Goal: Obtain resource: Obtain resource

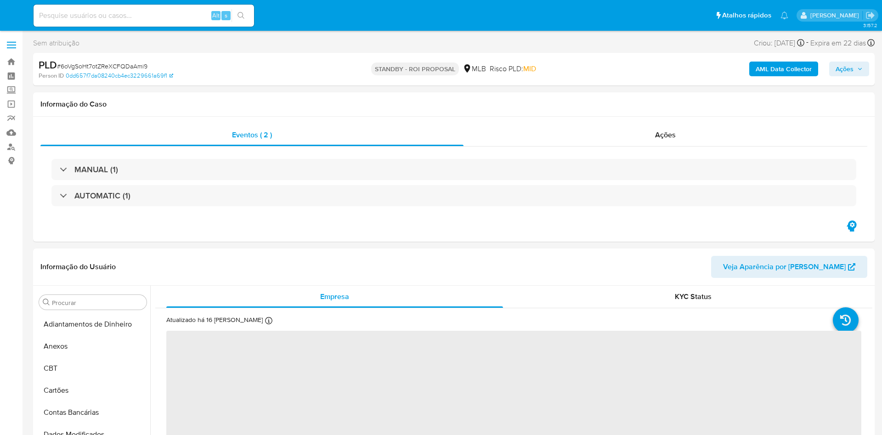
select select "10"
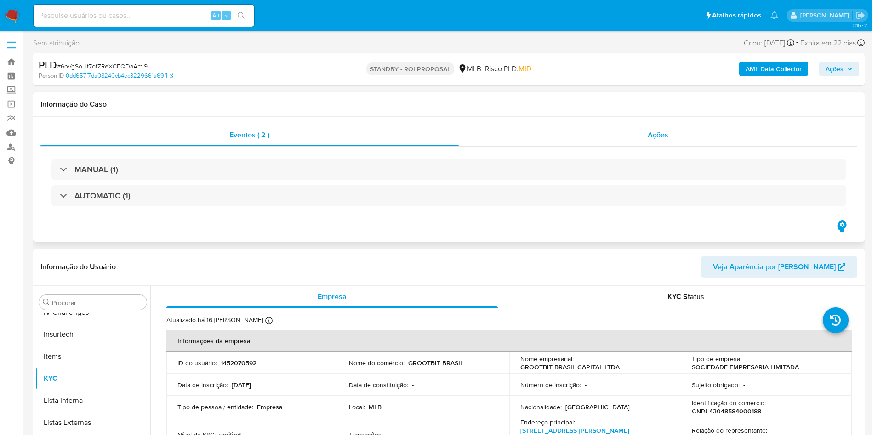
scroll to position [410, 0]
click at [604, 139] on div "Ações" at bounding box center [658, 135] width 399 height 22
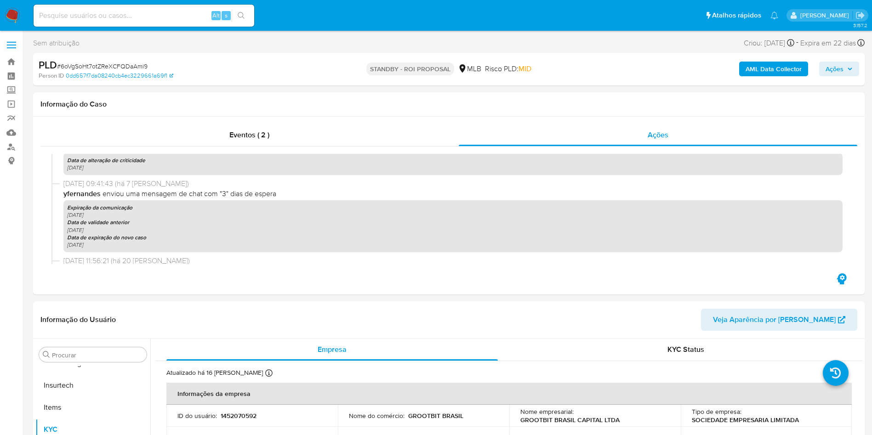
scroll to position [0, 0]
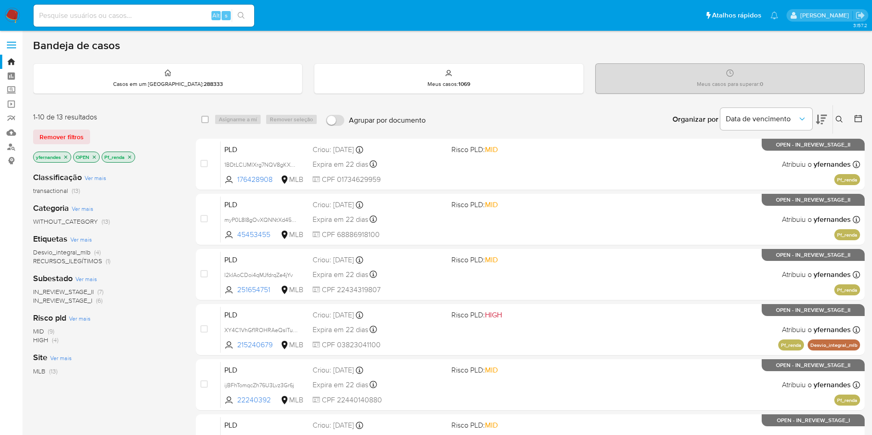
click at [8, 17] on img at bounding box center [13, 16] width 16 height 16
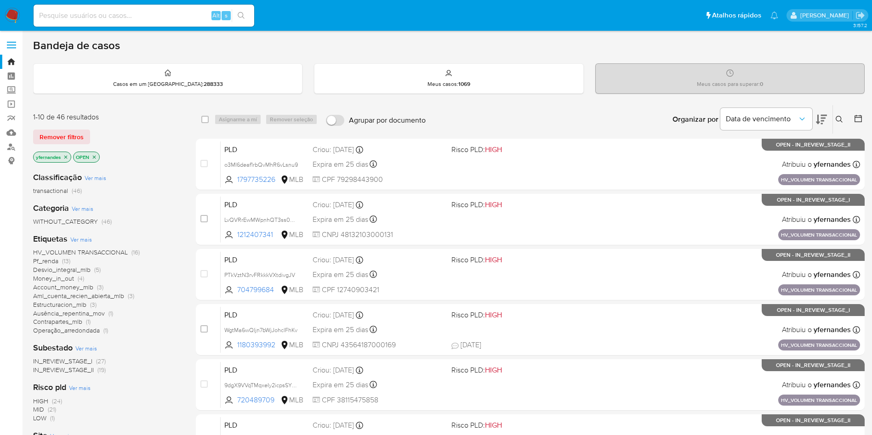
click at [85, 237] on span "Ver mais" at bounding box center [81, 239] width 22 height 8
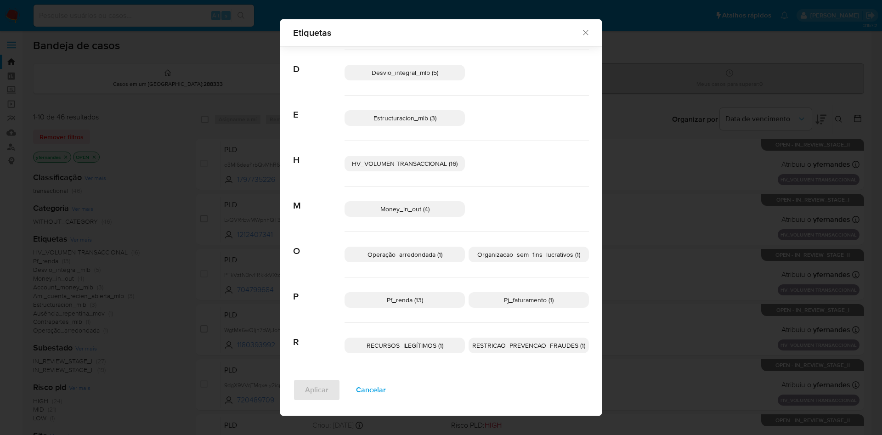
scroll to position [124, 0]
click at [422, 342] on span "RECURSOS_ILEGÍTIMOS (1)" at bounding box center [405, 343] width 77 height 9
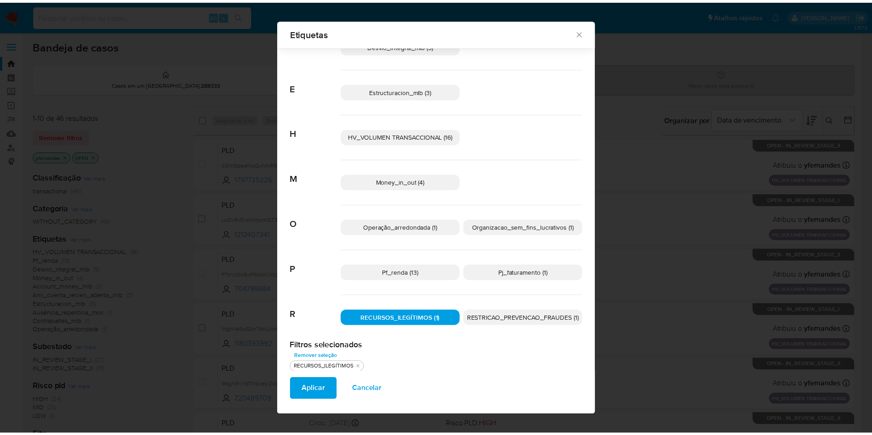
scroll to position [0, 0]
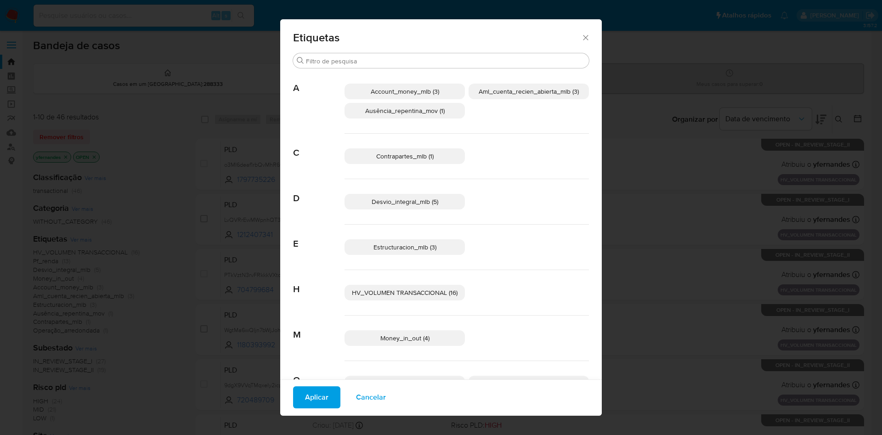
click at [417, 289] on span "HV_VOLUMEN TRANSACCIONAL (16)" at bounding box center [405, 292] width 106 height 9
click at [309, 403] on span "Aplicar" at bounding box center [316, 397] width 23 height 20
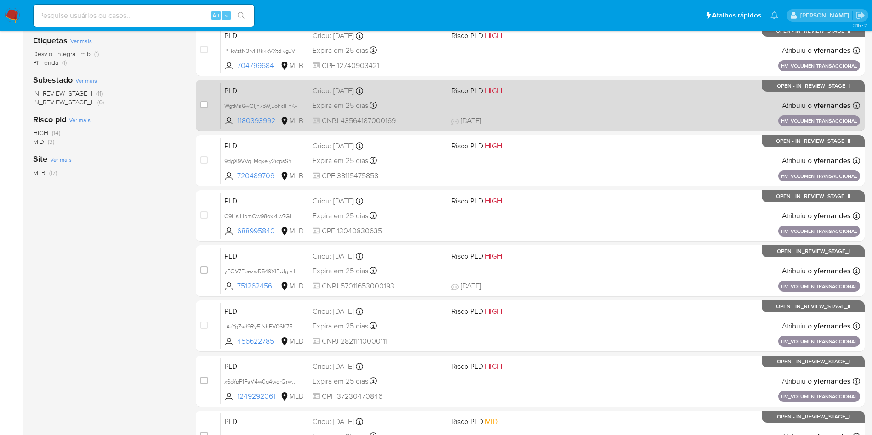
scroll to position [290, 0]
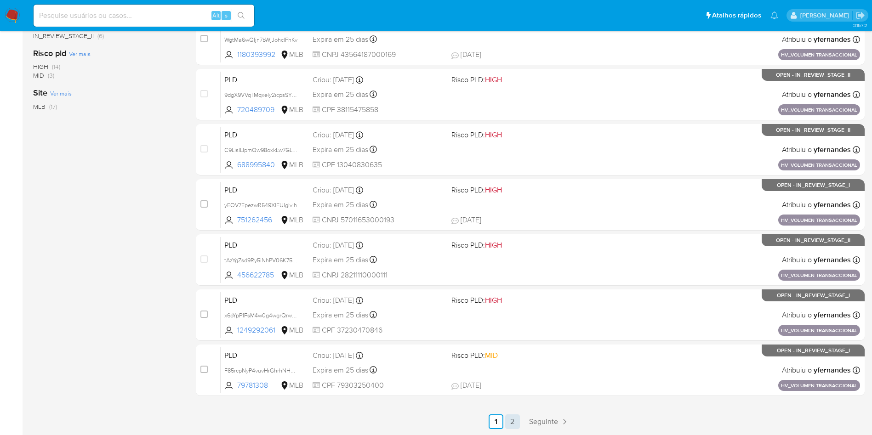
click at [513, 415] on div "select-all-cases-checkbox Asignarme a mí Remover seleção Agrupar por documento …" at bounding box center [530, 121] width 669 height 615
click at [513, 415] on link "2" at bounding box center [512, 422] width 15 height 15
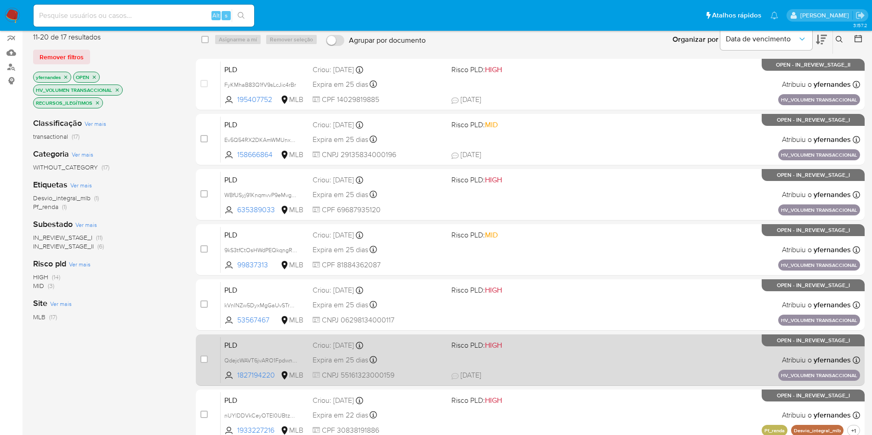
scroll to position [125, 0]
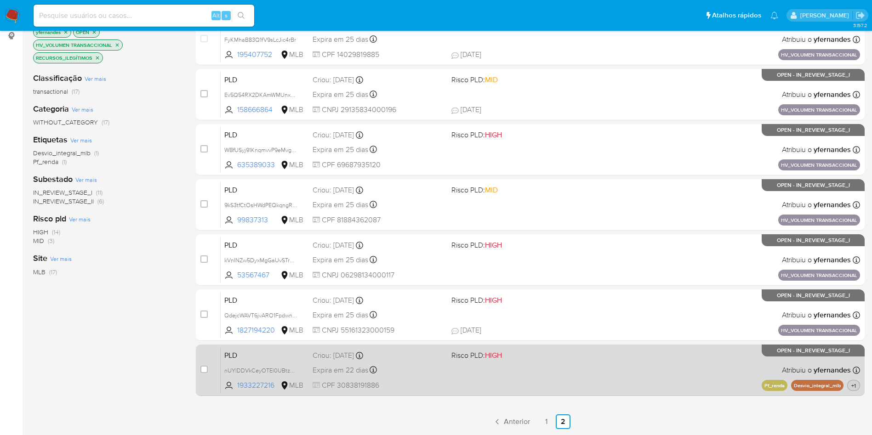
click at [856, 387] on span "+1" at bounding box center [853, 386] width 8 height 8
click at [586, 372] on div "PLD nUYIDDVkCeyOTEl0UBtzEbCu 1933227216 MLB Risco PLD: HIGH Criou: 12/08/2025 C…" at bounding box center [540, 370] width 639 height 46
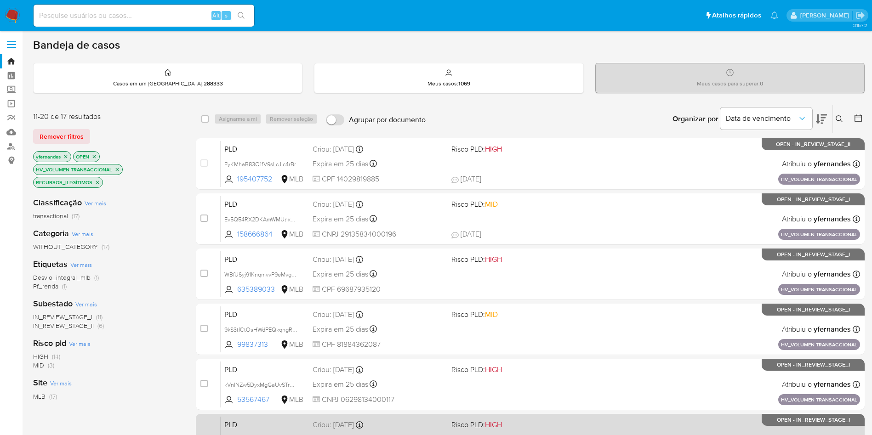
scroll to position [0, 0]
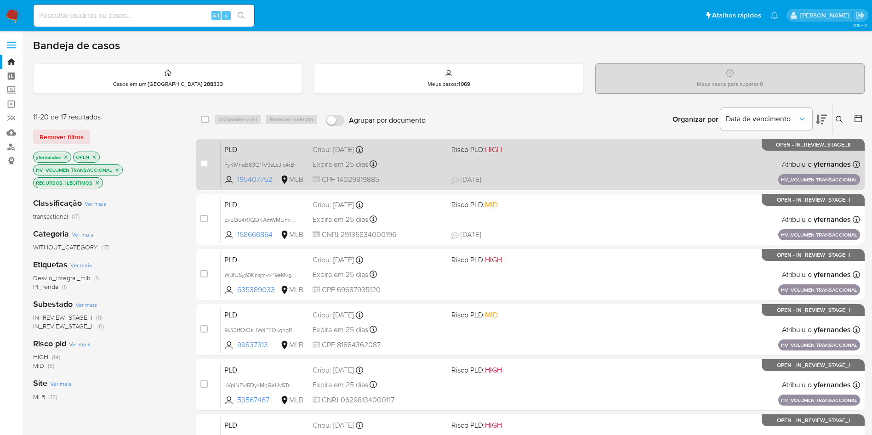
click at [539, 162] on div "PLD FyKMhaB83Q1fV9sLcJic4rBr 195407752 MLB Risco PLD: HIGH Criou: 14/08/2025 Cr…" at bounding box center [540, 164] width 639 height 46
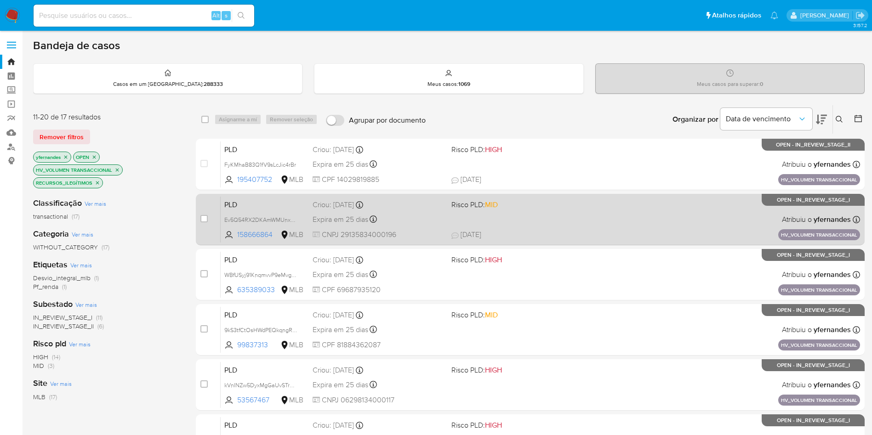
click at [556, 208] on span "Risco PLD: MID" at bounding box center [516, 204] width 131 height 12
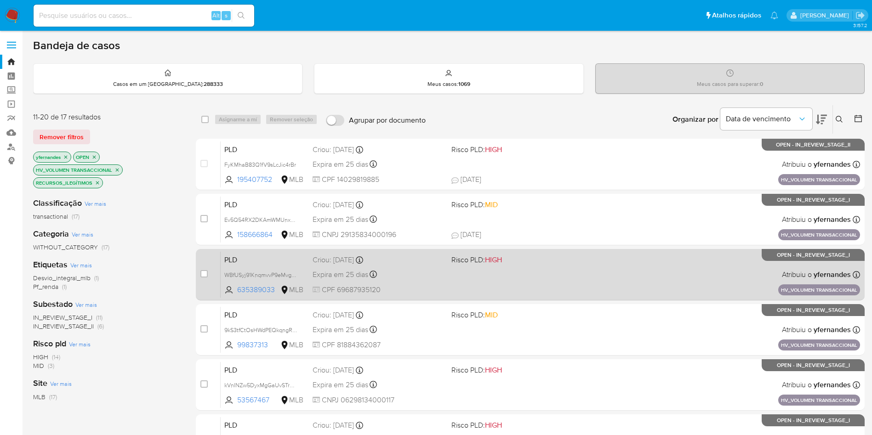
click at [512, 281] on div "PLD WBfUSyj91KnqmvvP9eMvgAUZ 635389033 MLB Risco PLD: HIGH Criou: 14/08/2025 Cr…" at bounding box center [540, 274] width 639 height 46
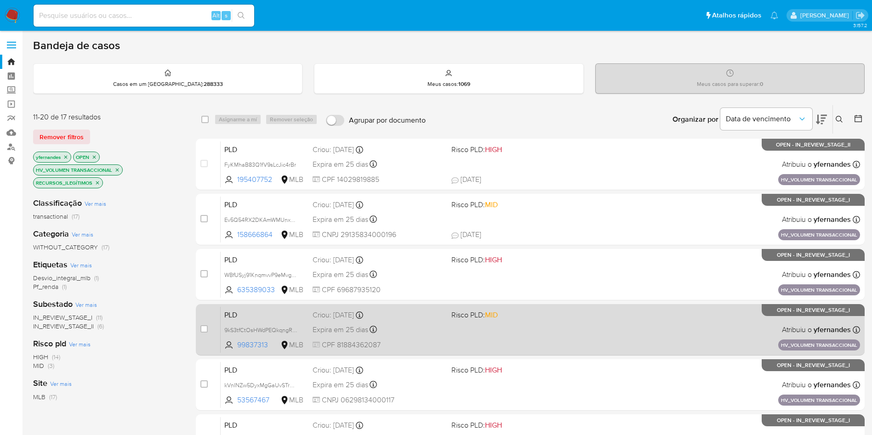
click at [524, 311] on span "Risco PLD: MID" at bounding box center [516, 314] width 131 height 12
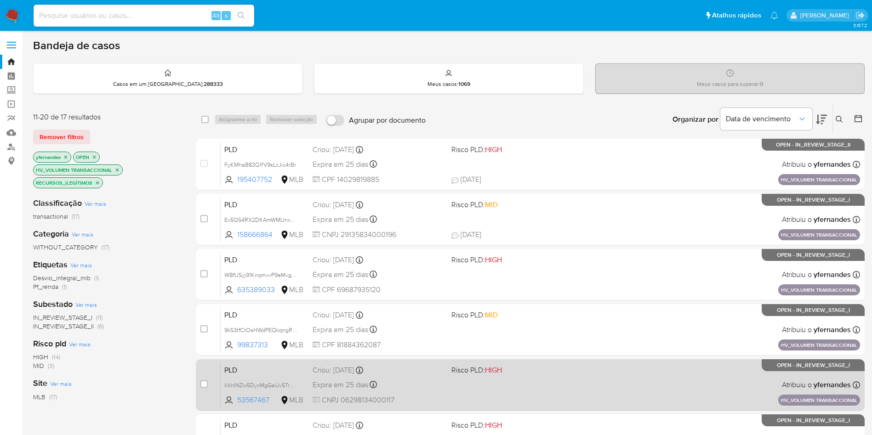
click at [517, 373] on span "Risco PLD: HIGH" at bounding box center [516, 370] width 131 height 12
click at [208, 386] on div "case-item-checkbox Incapaz de atribuir o caso" at bounding box center [210, 385] width 20 height 46
click at [205, 384] on input "checkbox" at bounding box center [203, 384] width 7 height 7
checkbox input "true"
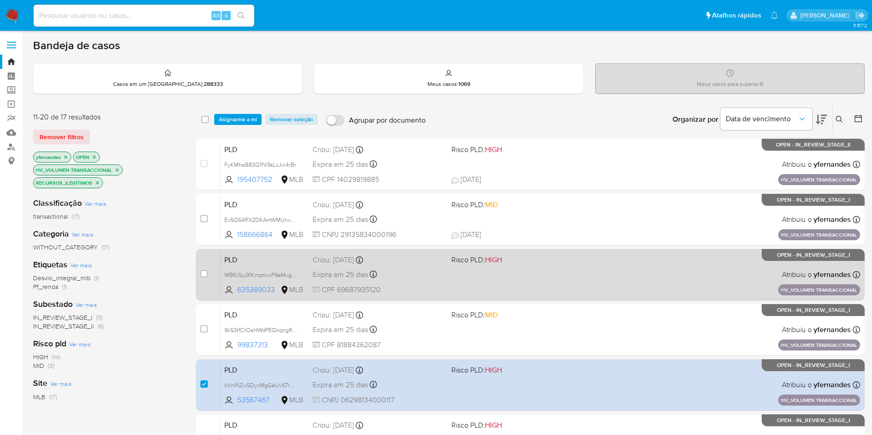
scroll to position [125, 0]
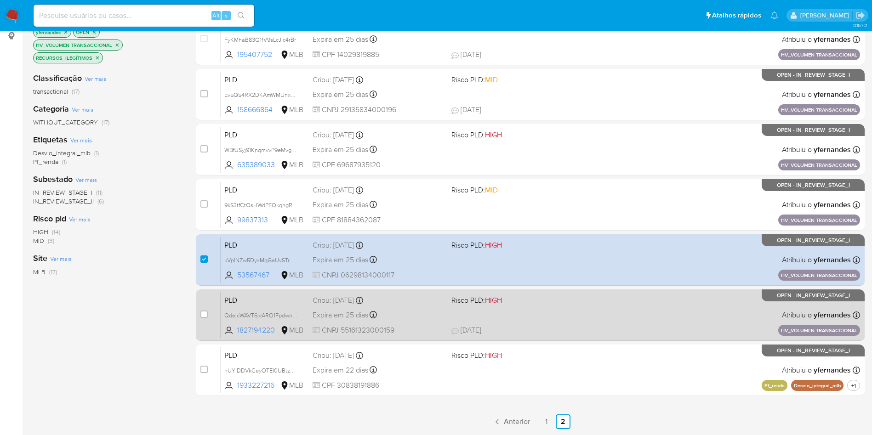
click at [534, 318] on div "PLD QdejcWAVT6jvARO1Fpdwnjc8 1827194220 MLB Risco PLD: HIGH Criou: 14/08/2025 C…" at bounding box center [540, 315] width 639 height 46
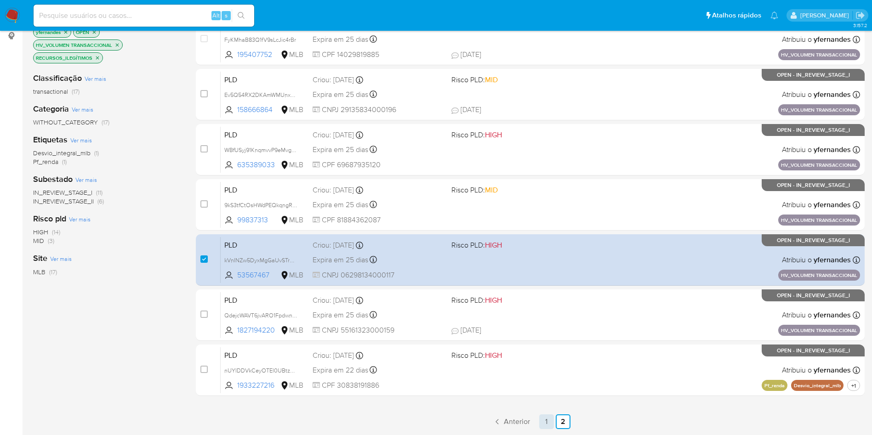
click at [545, 420] on link "1" at bounding box center [546, 422] width 15 height 15
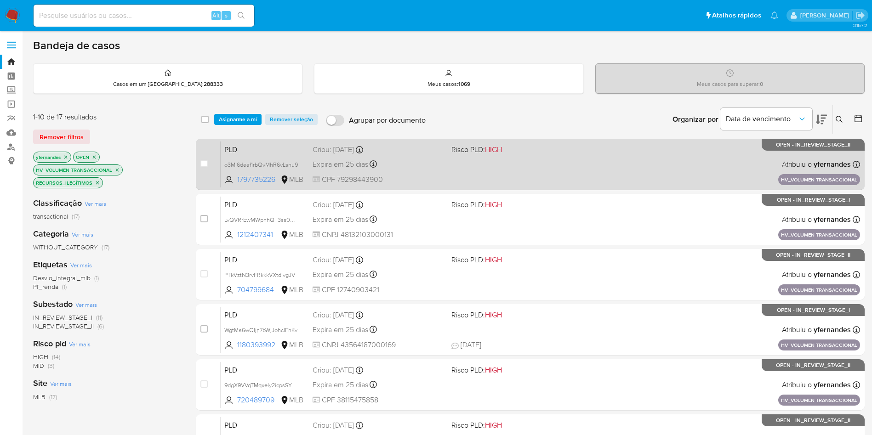
click at [551, 162] on div "PLD o3MI6deaf1rbQvMhR6vLsnu9 1797735226 MLB Risco PLD: HIGH Criou: 14/08/2025 C…" at bounding box center [540, 164] width 639 height 46
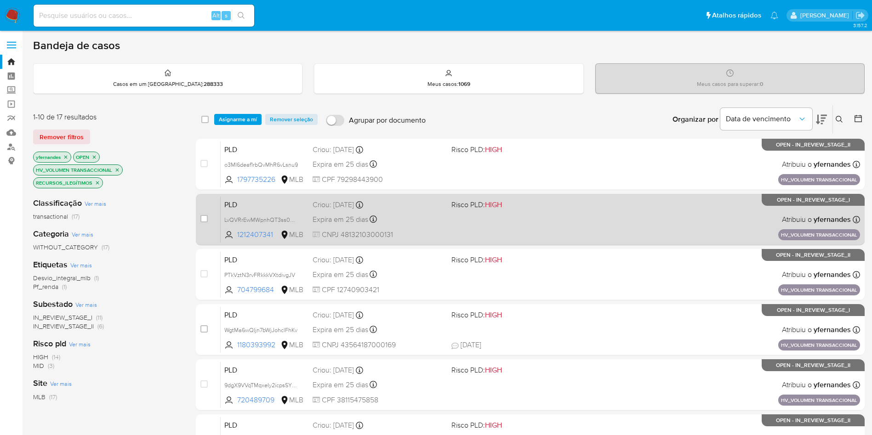
click at [527, 228] on div "PLD LvQVRrEwMWpnhQT3ss0dDiLd 1212407341 MLB Risco PLD: HIGH Criou: 14/08/2025 C…" at bounding box center [540, 219] width 639 height 46
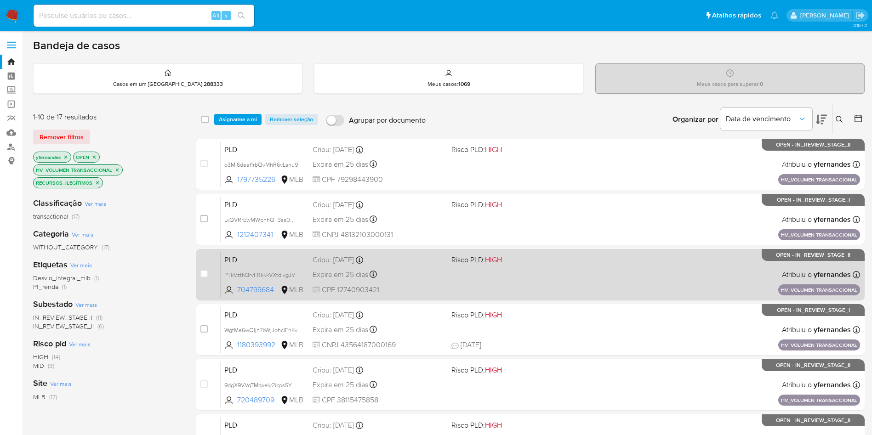
click at [564, 274] on div "PLD PTkVztN3rvFRkkkVXtdivgJV 704799684 MLB Risco PLD: HIGH Criou: 14/08/2025 Cr…" at bounding box center [540, 274] width 639 height 46
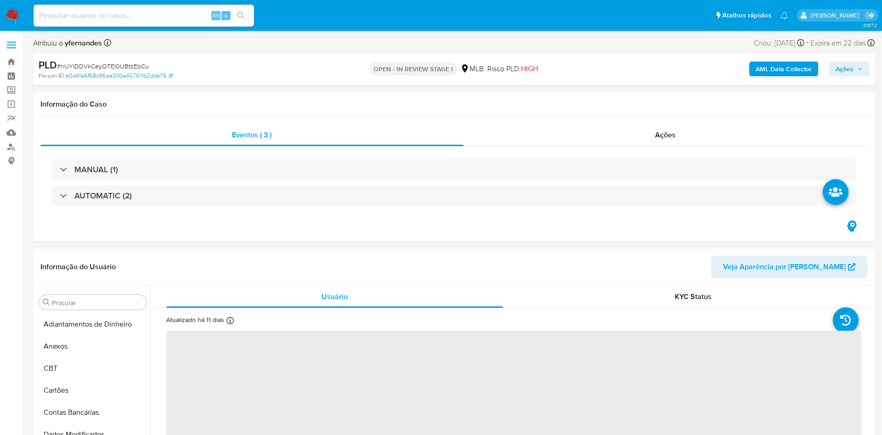
select select "10"
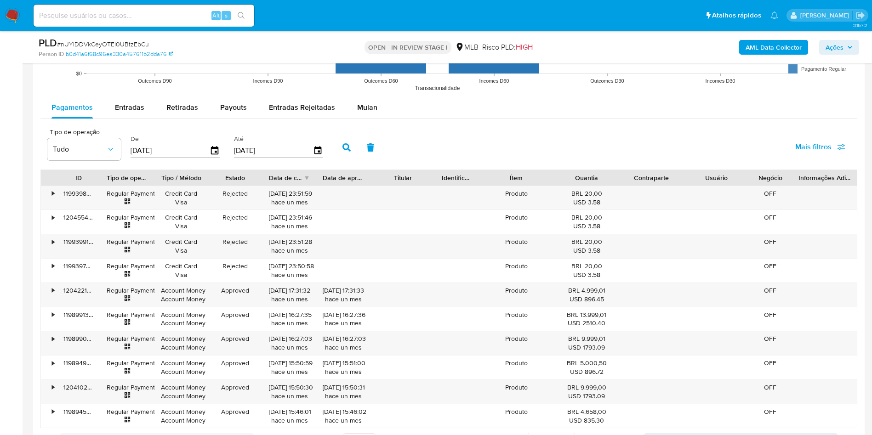
scroll to position [965, 0]
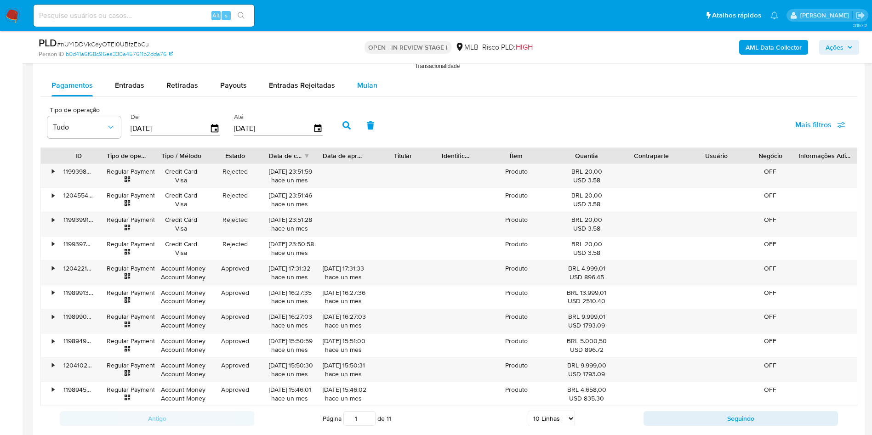
click at [366, 80] on span "Mulan" at bounding box center [367, 85] width 20 height 11
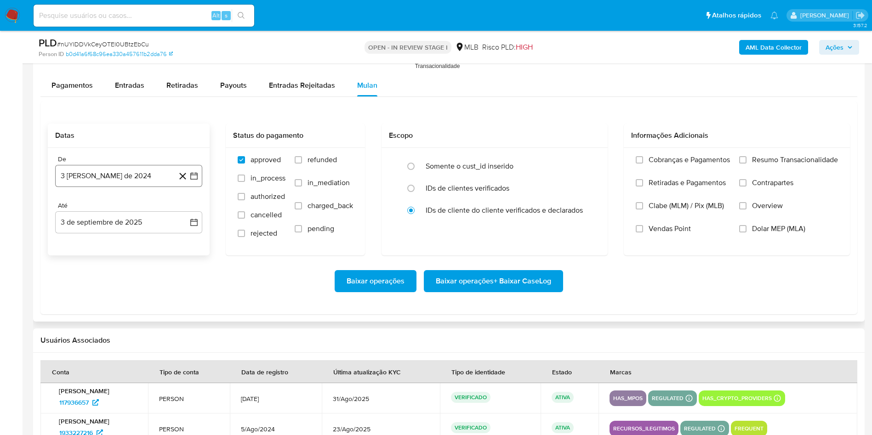
click at [150, 182] on button "3 [PERSON_NAME] de 2024" at bounding box center [128, 176] width 147 height 22
click at [129, 205] on span "agosto 2024" at bounding box center [124, 209] width 42 height 9
click at [190, 209] on div "2024 2024 ene feb mar abr may jun jul ago sep oct nov dic" at bounding box center [127, 268] width 145 height 156
click at [183, 210] on icon "Año siguiente" at bounding box center [183, 209] width 11 height 11
click at [92, 292] on button "[DATE]" at bounding box center [88, 294] width 26 height 15
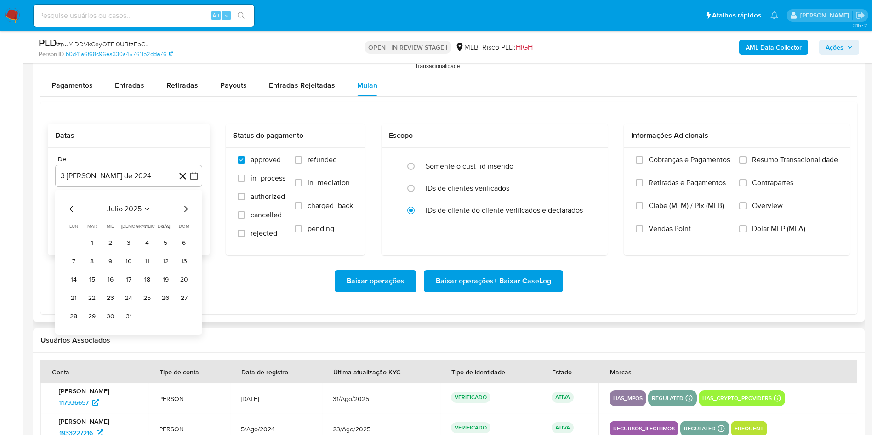
click at [97, 244] on button "1" at bounding box center [92, 243] width 15 height 15
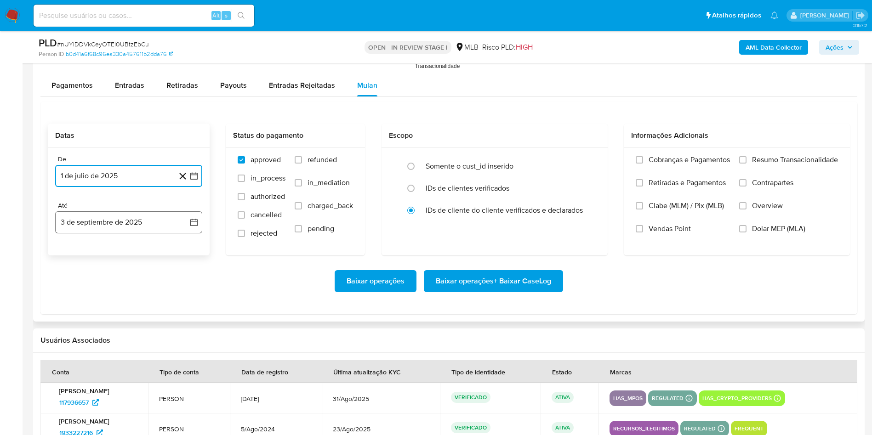
click at [92, 221] on button "3 de septiembre de 2025" at bounding box center [128, 222] width 147 height 22
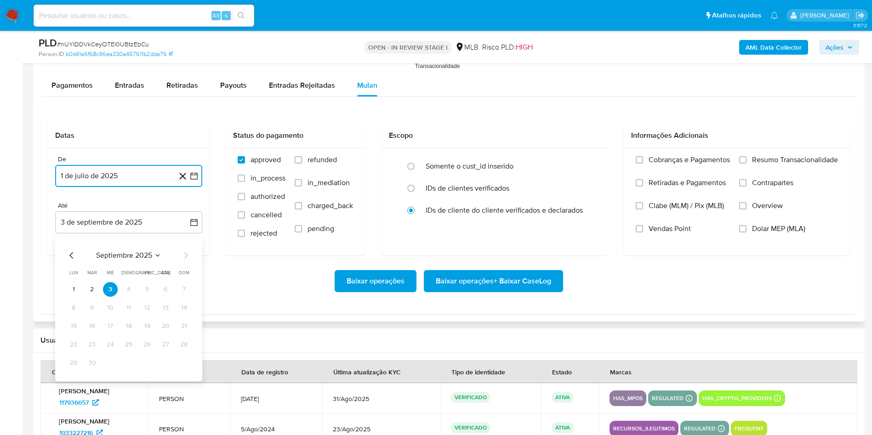
click at [98, 289] on button "2" at bounding box center [92, 289] width 15 height 15
click at [97, 289] on div "Baixar operações Baixar operações + Baixar CaseLog" at bounding box center [449, 281] width 802 height 22
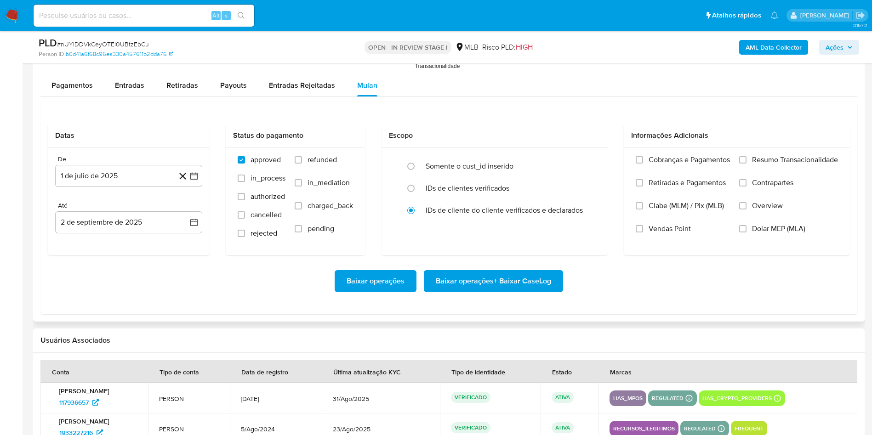
click at [95, 289] on div "Baixar operações Baixar operações + Baixar CaseLog" at bounding box center [449, 281] width 802 height 22
click at [106, 230] on button "2 de septiembre de 2025" at bounding box center [128, 222] width 147 height 22
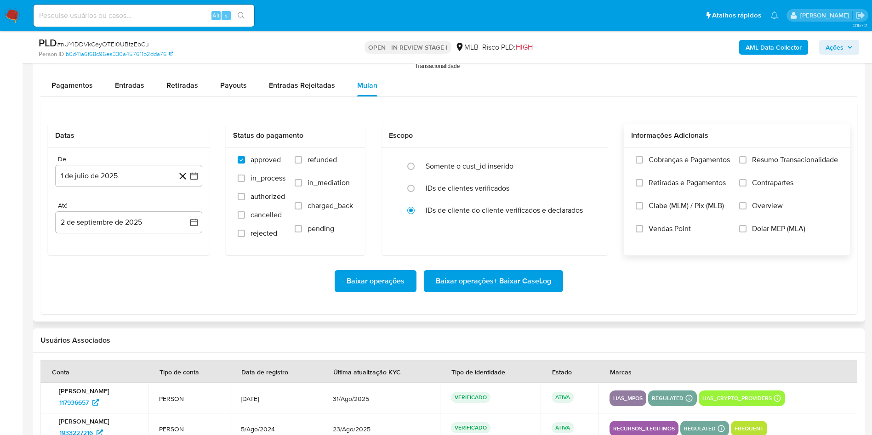
click at [762, 156] on span "Resumo Transacionalidade" at bounding box center [795, 159] width 86 height 9
click at [746, 156] on input "Resumo Transacionalidade" at bounding box center [742, 159] width 7 height 7
click at [490, 280] on span "Baixar operações + Baixar CaseLog" at bounding box center [493, 281] width 115 height 20
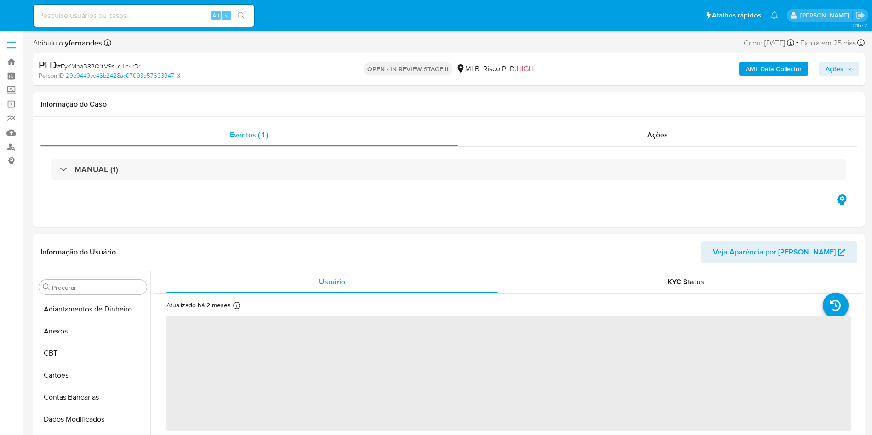
select select "10"
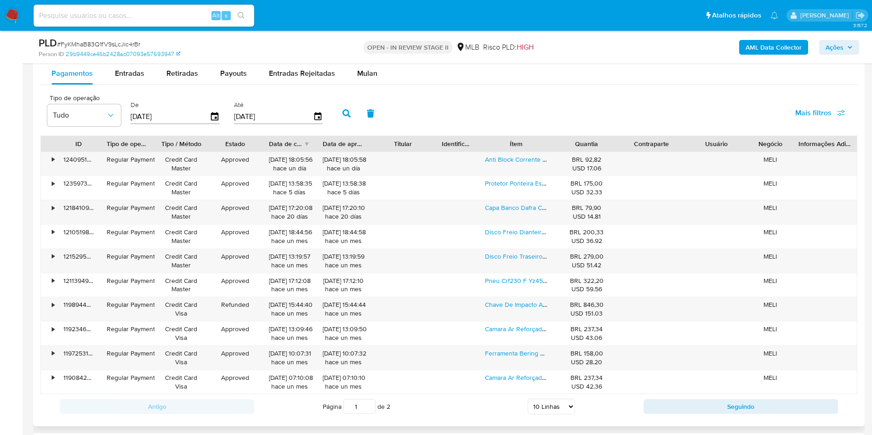
scroll to position [965, 0]
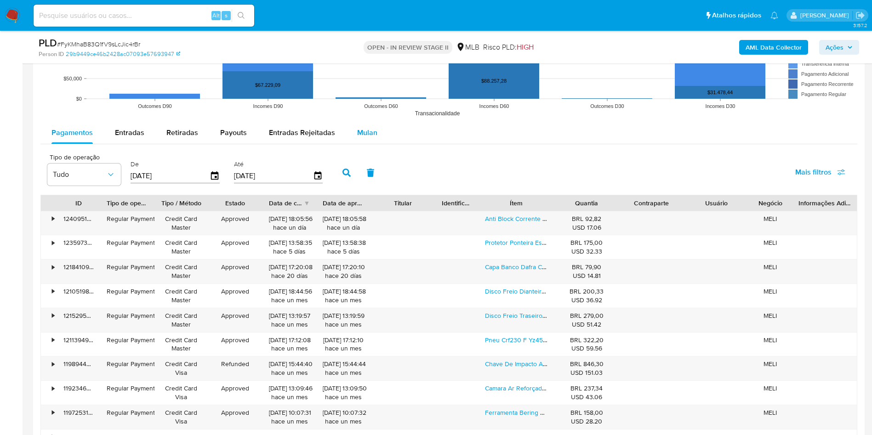
click at [372, 135] on span "Mulan" at bounding box center [367, 132] width 20 height 11
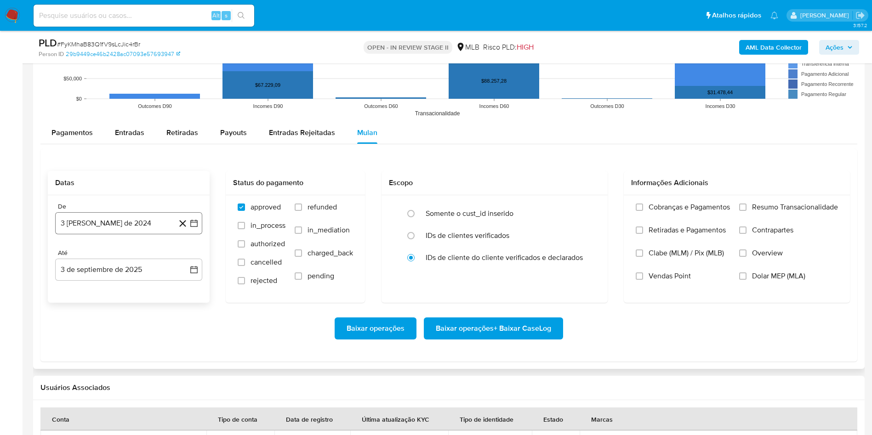
click at [126, 228] on button "3 [PERSON_NAME] de 2024" at bounding box center [128, 223] width 147 height 22
click at [130, 252] on span "agosto 2024" at bounding box center [124, 256] width 42 height 9
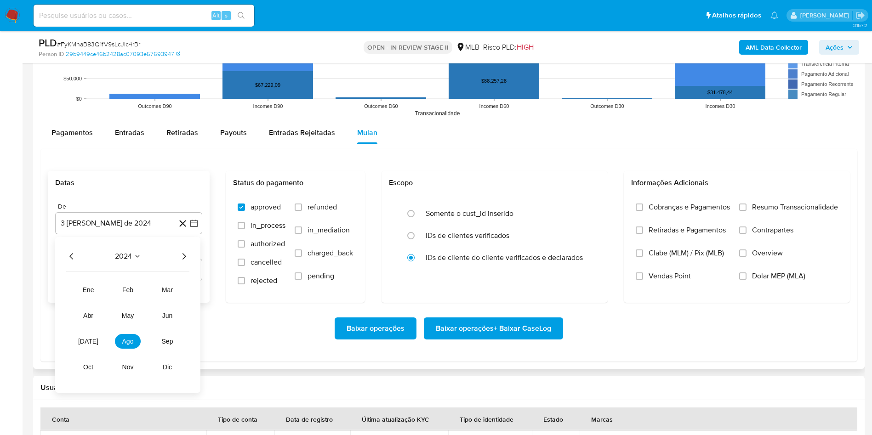
click at [185, 254] on icon "Año siguiente" at bounding box center [183, 256] width 11 height 11
click at [89, 335] on button "[DATE]" at bounding box center [88, 341] width 26 height 15
click at [95, 294] on button "1" at bounding box center [92, 290] width 15 height 15
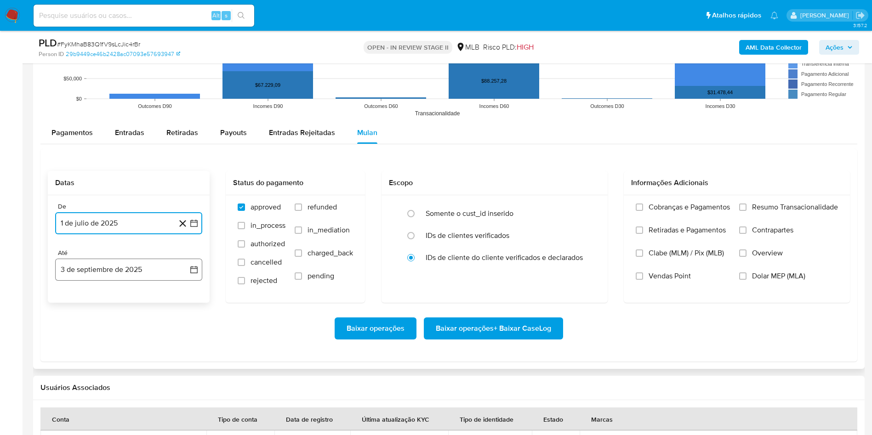
click at [91, 272] on button "3 de septiembre de 2025" at bounding box center [128, 270] width 147 height 22
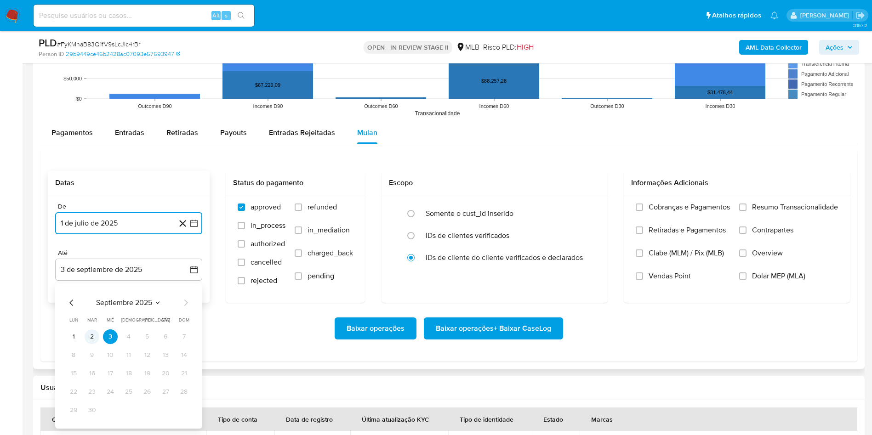
click at [93, 334] on button "2" at bounding box center [92, 337] width 15 height 15
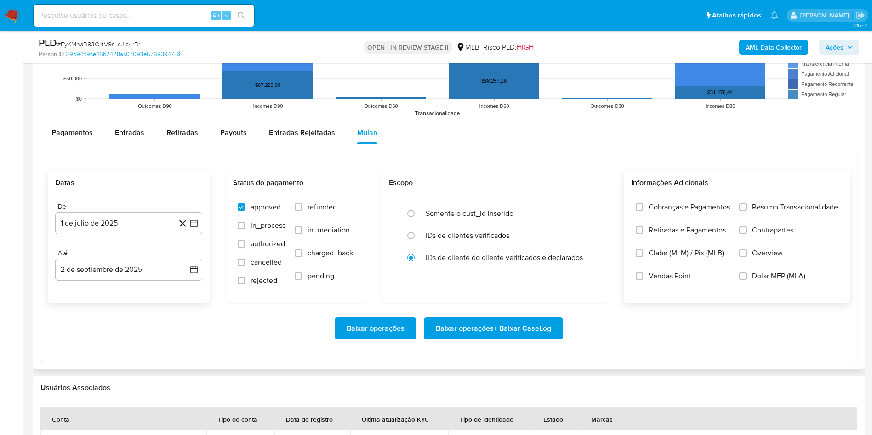
click at [762, 210] on span "Resumo Transacionalidade" at bounding box center [795, 207] width 86 height 9
click at [746, 210] on input "Resumo Transacionalidade" at bounding box center [742, 207] width 7 height 7
click at [493, 324] on span "Baixar operações + Baixar CaseLog" at bounding box center [493, 328] width 115 height 20
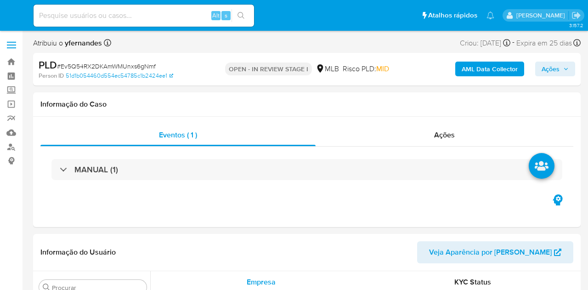
select select "10"
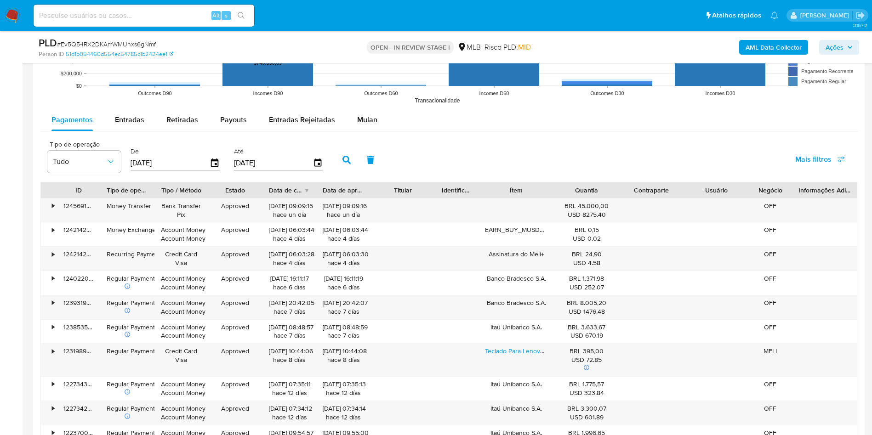
scroll to position [965, 0]
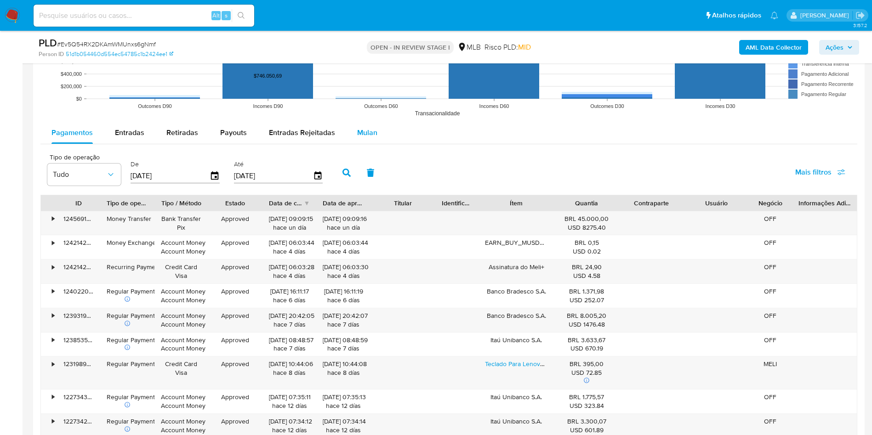
click at [362, 139] on div "Mulan" at bounding box center [367, 133] width 20 height 22
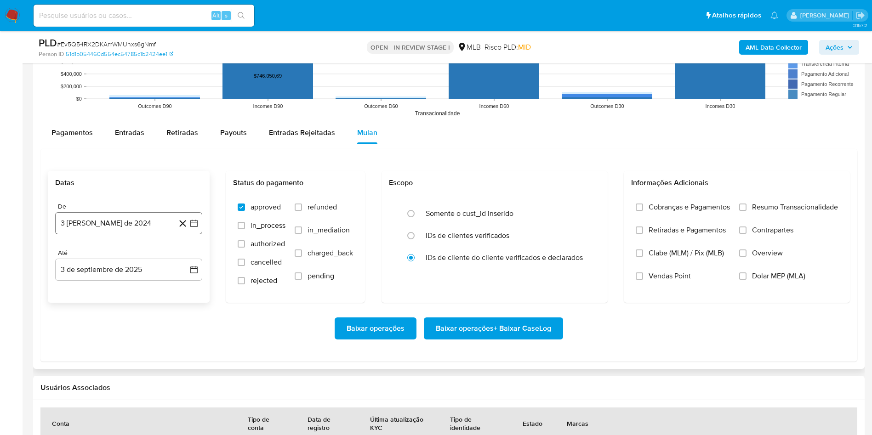
click at [120, 228] on button "3 [PERSON_NAME] de 2024" at bounding box center [128, 223] width 147 height 22
click at [128, 252] on span "agosto 2024" at bounding box center [124, 256] width 42 height 9
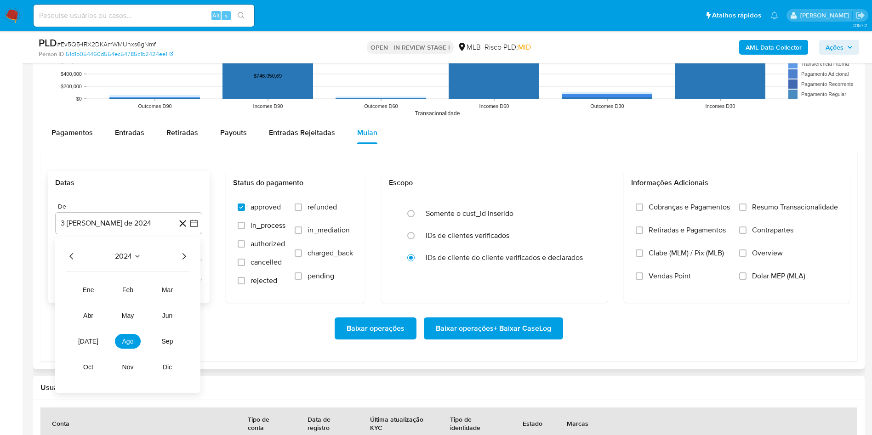
click at [177, 252] on div "2024" at bounding box center [127, 256] width 123 height 11
click at [182, 254] on icon "Año siguiente" at bounding box center [183, 256] width 11 height 11
click at [88, 290] on span "[DATE]" at bounding box center [88, 341] width 20 height 7
click at [98, 289] on button "1" at bounding box center [92, 290] width 15 height 15
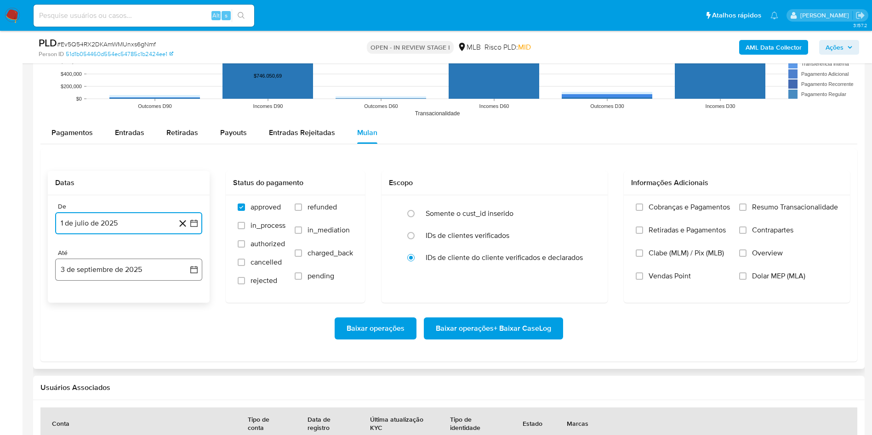
click at [97, 273] on button "3 de septiembre de 2025" at bounding box center [128, 270] width 147 height 22
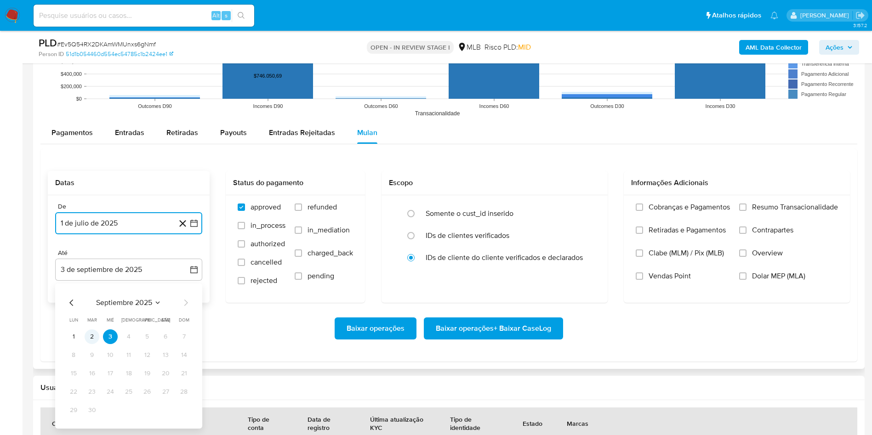
click at [94, 290] on button "2" at bounding box center [92, 337] width 15 height 15
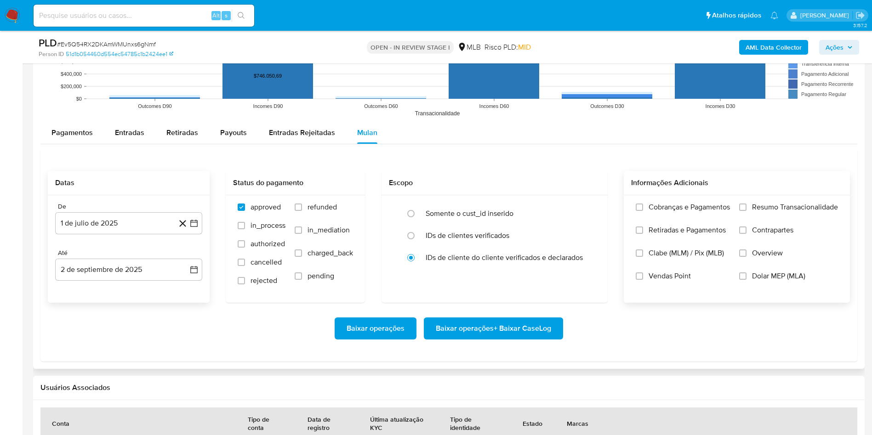
click at [588, 215] on label "Resumo Transacionalidade" at bounding box center [788, 214] width 99 height 23
click at [588, 211] on input "Resumo Transacionalidade" at bounding box center [742, 207] width 7 height 7
click at [493, 290] on span "Baixar operações + Baixar CaseLog" at bounding box center [493, 328] width 115 height 20
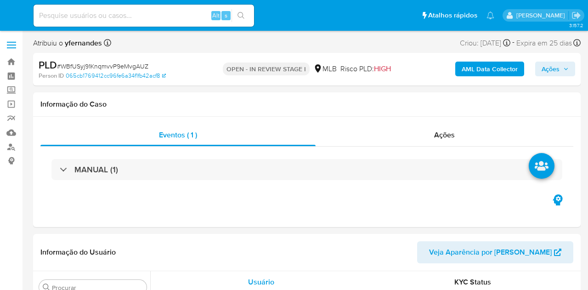
select select "10"
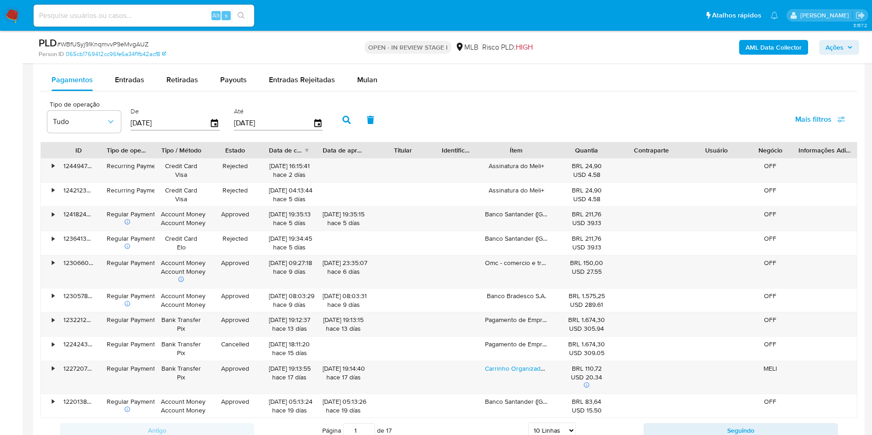
scroll to position [965, 0]
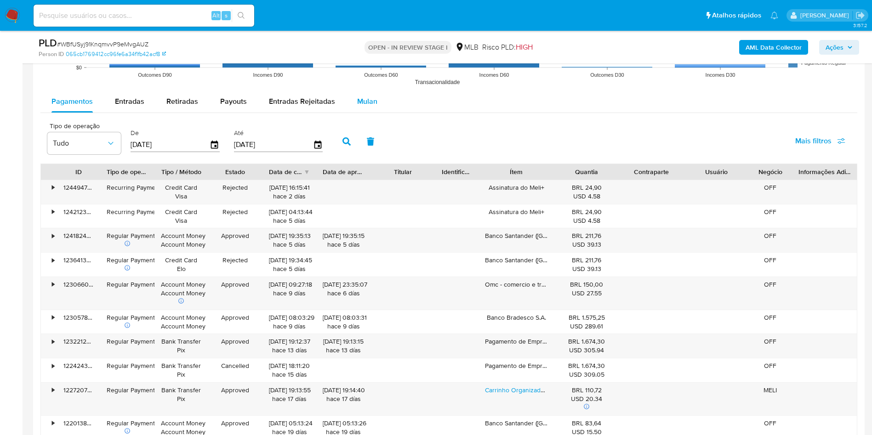
click at [366, 102] on span "Mulan" at bounding box center [367, 101] width 20 height 11
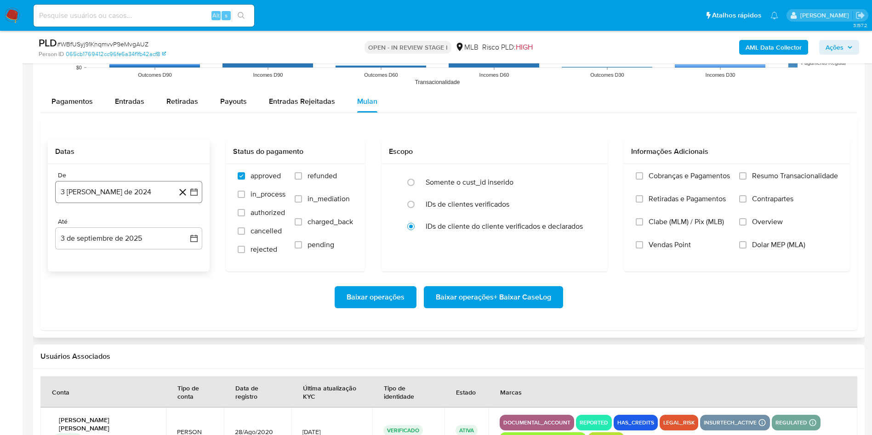
click at [127, 199] on button "3 [PERSON_NAME] de 2024" at bounding box center [128, 192] width 147 height 22
click at [130, 231] on div "agosto 2024 agosto 2024 lun lunes mar martes mié miércoles jue jueves vie viern…" at bounding box center [128, 280] width 125 height 120
click at [186, 220] on icon "Mes siguiente" at bounding box center [185, 225] width 11 height 11
click at [124, 225] on span "septiembre 2024" at bounding box center [124, 225] width 56 height 9
click at [182, 228] on icon "Año siguiente" at bounding box center [183, 225] width 11 height 11
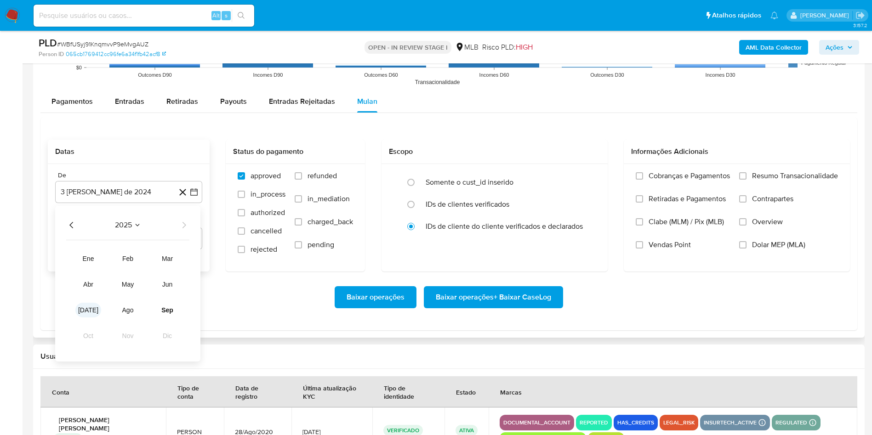
click at [87, 290] on span "[DATE]" at bounding box center [88, 310] width 20 height 7
click at [93, 261] on button "1" at bounding box center [92, 259] width 15 height 15
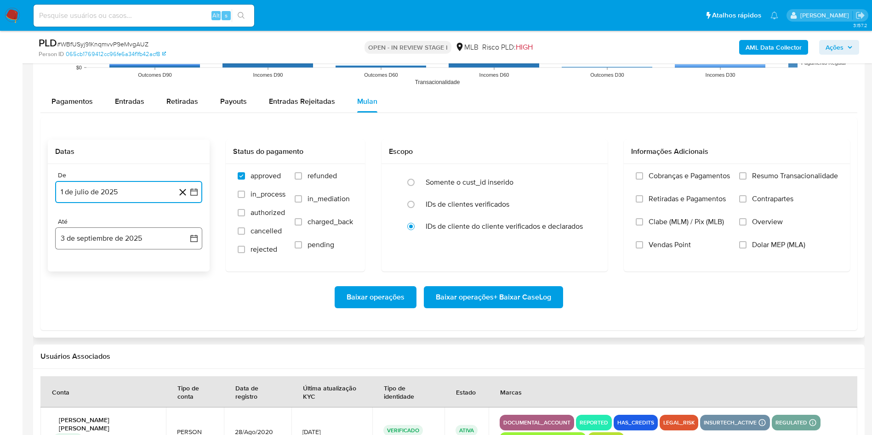
click at [90, 247] on button "3 de septiembre de 2025" at bounding box center [128, 238] width 147 height 22
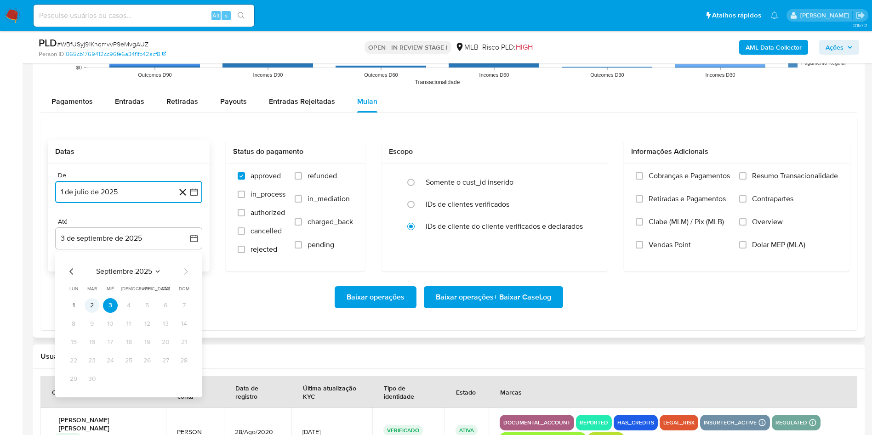
click at [90, 290] on button "2" at bounding box center [92, 305] width 15 height 15
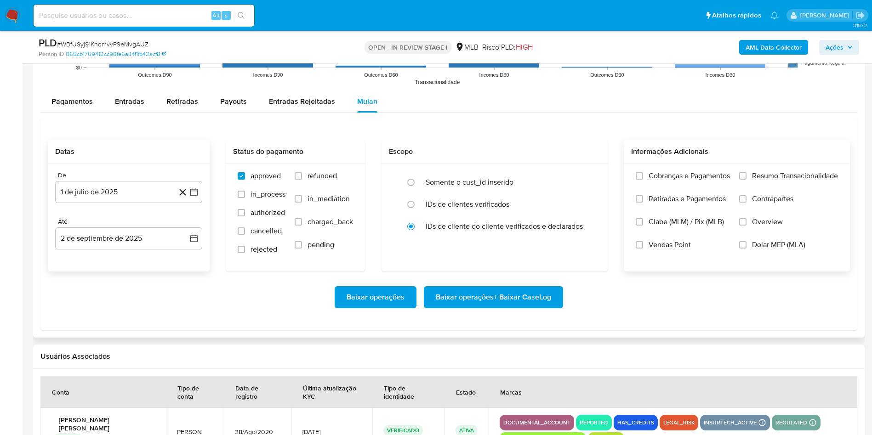
click at [588, 174] on span "Resumo Transacionalidade" at bounding box center [795, 175] width 86 height 9
click at [588, 174] on input "Resumo Transacionalidade" at bounding box center [742, 175] width 7 height 7
click at [509, 281] on div "Baixar operações Baixar operações + Baixar CaseLog" at bounding box center [449, 297] width 802 height 51
click at [485, 288] on span "Baixar operações + Baixar CaseLog" at bounding box center [493, 297] width 115 height 20
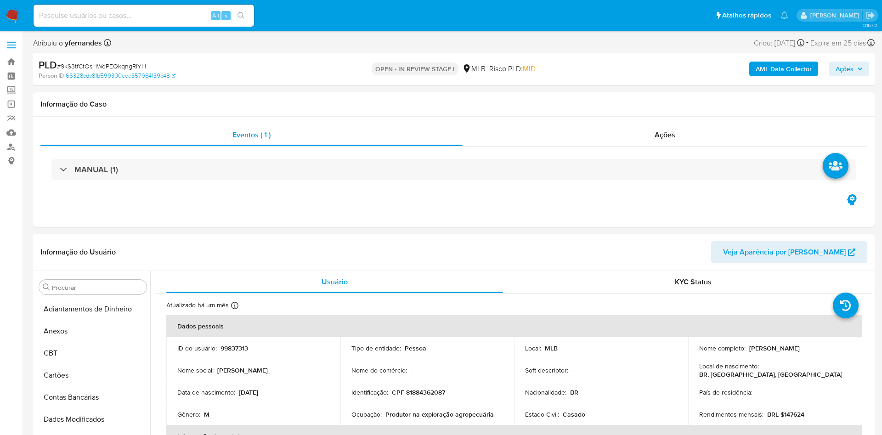
select select "10"
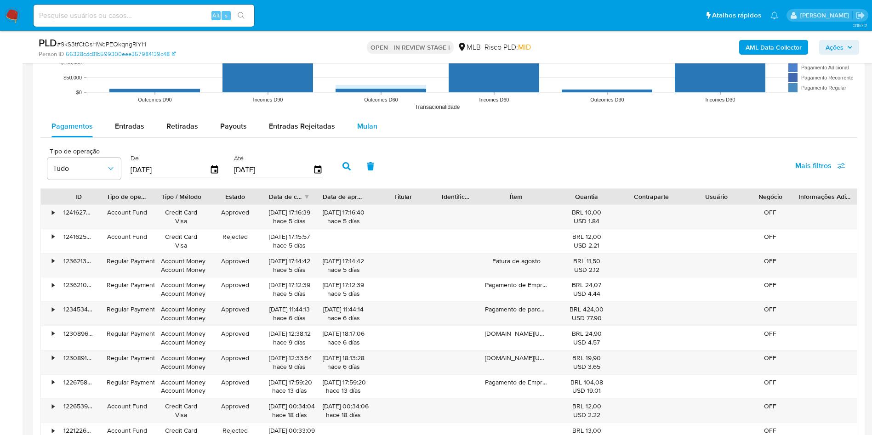
scroll to position [896, 0]
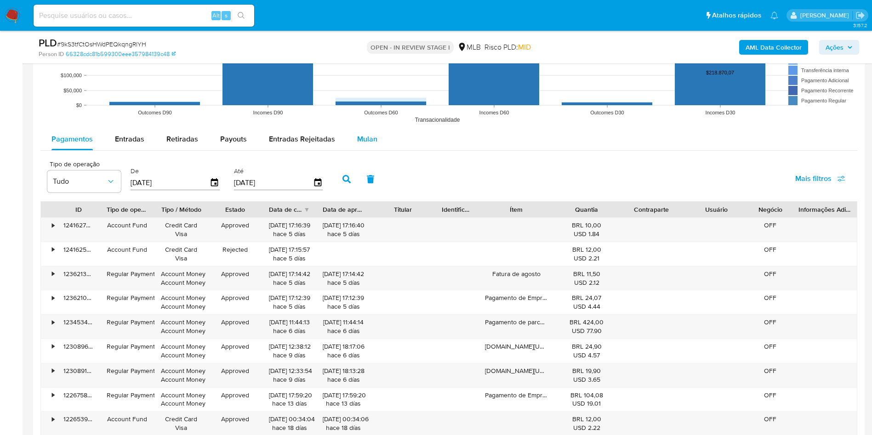
click at [362, 141] on span "Mulan" at bounding box center [367, 139] width 20 height 11
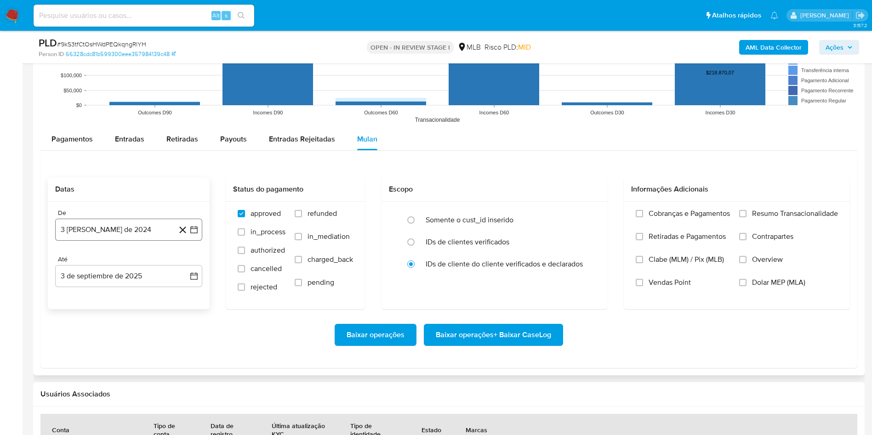
drag, startPoint x: 96, startPoint y: 232, endPoint x: 109, endPoint y: 239, distance: 15.4
click at [96, 232] on button "3 [PERSON_NAME] de 2024" at bounding box center [128, 230] width 147 height 22
click at [134, 264] on span "agosto 2024" at bounding box center [124, 262] width 42 height 9
click at [184, 261] on icon "Año siguiente" at bounding box center [183, 262] width 11 height 11
click at [90, 347] on span "[DATE]" at bounding box center [88, 347] width 20 height 7
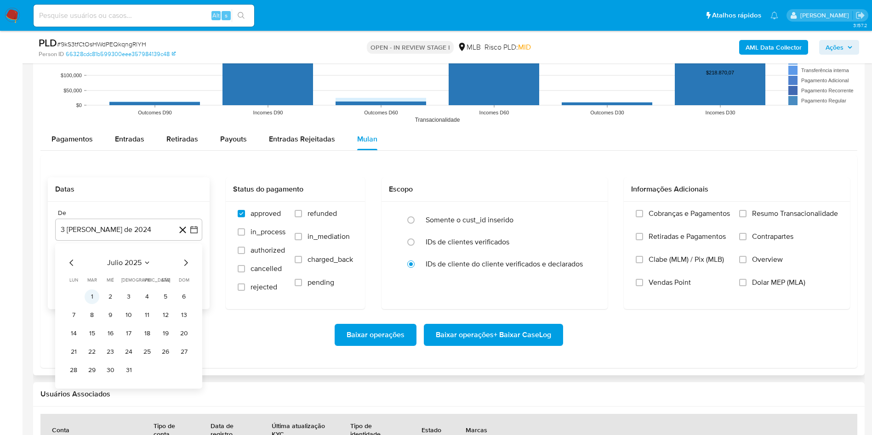
click at [92, 301] on button "1" at bounding box center [92, 297] width 15 height 15
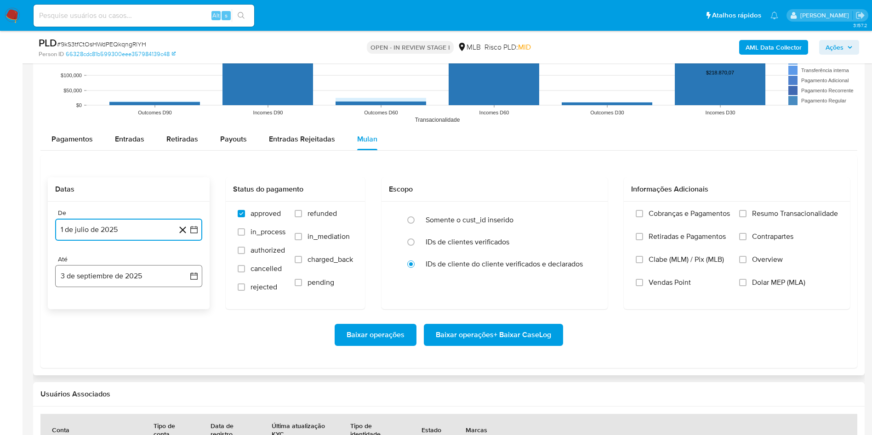
click at [90, 279] on button "3 de septiembre de 2025" at bounding box center [128, 276] width 147 height 22
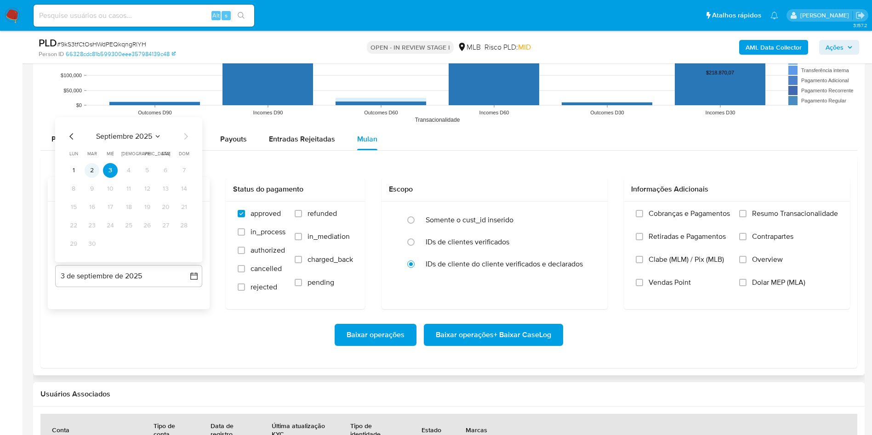
click at [91, 176] on button "2" at bounding box center [92, 170] width 15 height 15
click at [786, 219] on label "Resumo Transacionalidade" at bounding box center [788, 220] width 99 height 23
click at [746, 217] on input "Resumo Transacionalidade" at bounding box center [742, 213] width 7 height 7
click at [438, 340] on span "Baixar operações + Baixar CaseLog" at bounding box center [493, 335] width 115 height 20
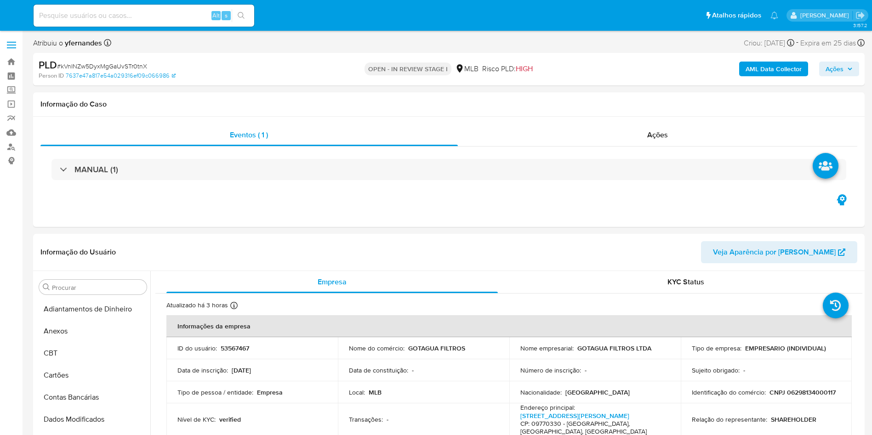
select select "10"
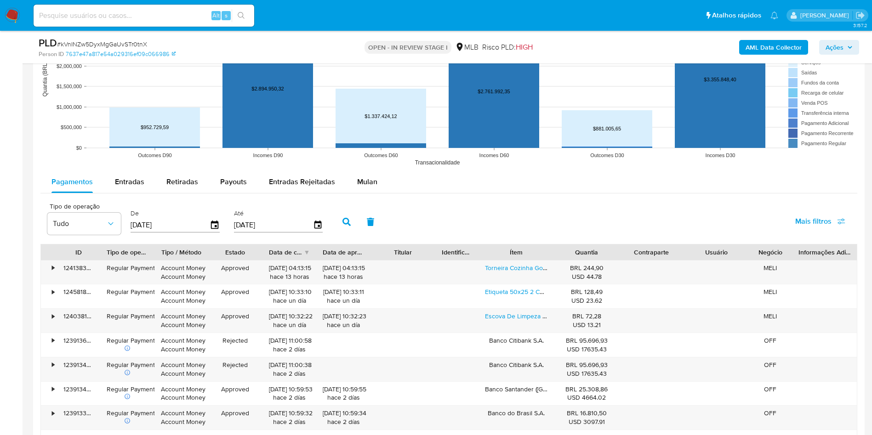
scroll to position [965, 0]
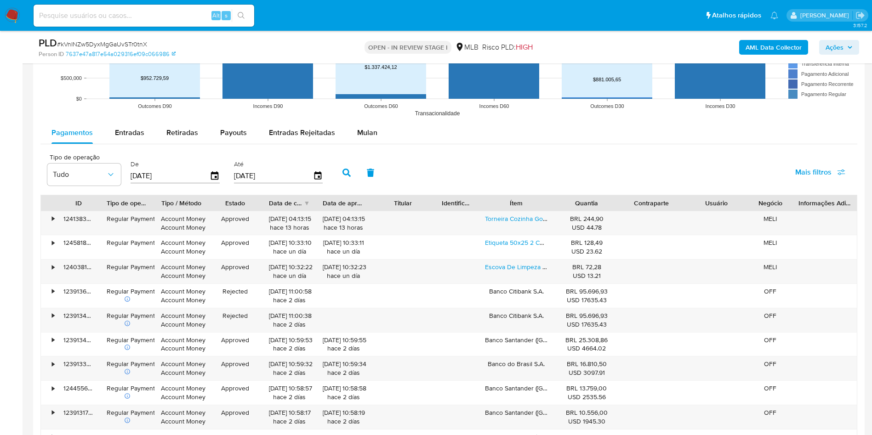
click at [352, 145] on div "Pagamentos Entradas Retiradas Payouts Entradas Rejeitadas Mulan Tipo de operaçã…" at bounding box center [448, 300] width 817 height 357
click at [366, 141] on div "Mulan" at bounding box center [367, 133] width 20 height 22
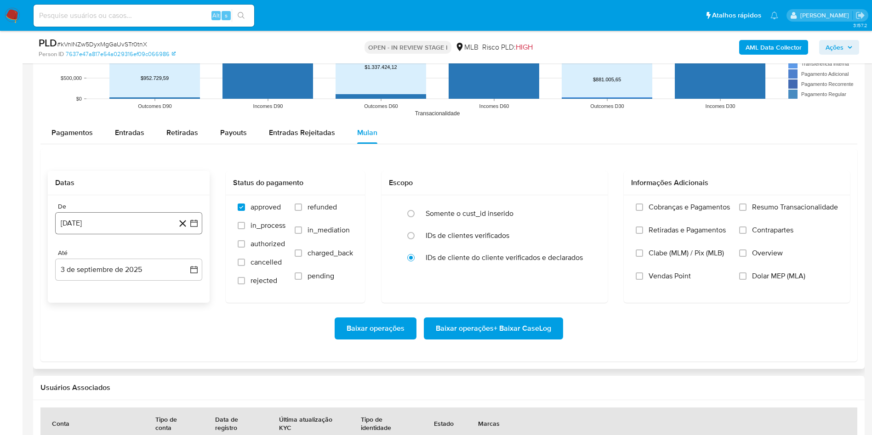
click at [148, 218] on button "3 [PERSON_NAME] de 2024" at bounding box center [128, 223] width 147 height 22
click at [127, 254] on span "agosto 2024" at bounding box center [124, 256] width 42 height 9
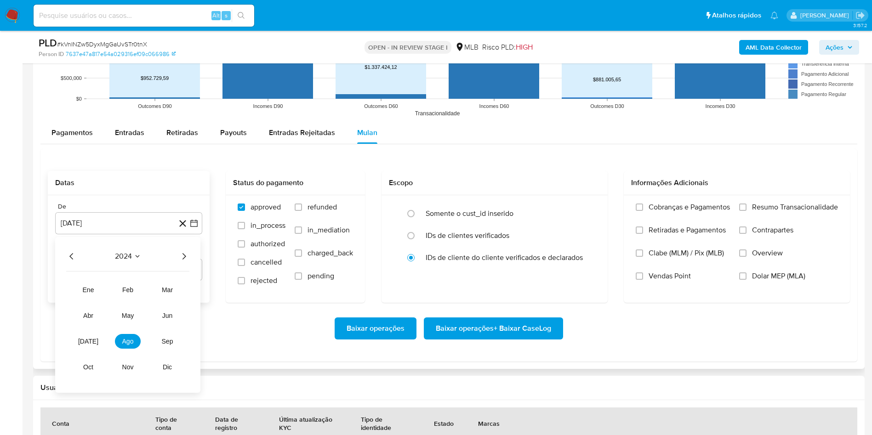
click at [184, 253] on icon "Año siguiente" at bounding box center [183, 256] width 11 height 11
click at [85, 337] on button "[DATE]" at bounding box center [88, 341] width 26 height 15
click at [89, 294] on button "1" at bounding box center [92, 290] width 15 height 15
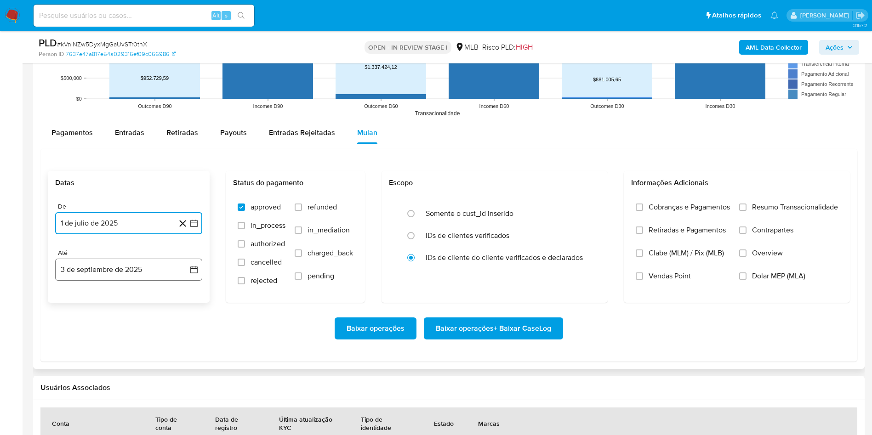
click at [92, 277] on button "3 de septiembre de 2025" at bounding box center [128, 270] width 147 height 22
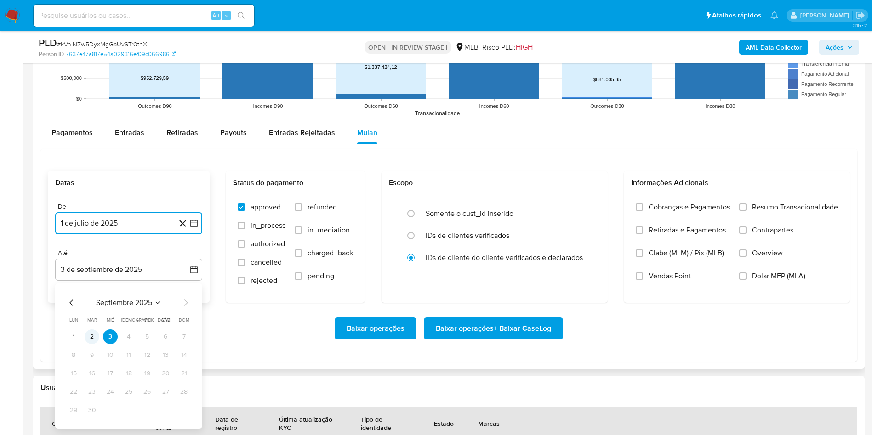
click at [97, 341] on button "2" at bounding box center [92, 337] width 15 height 15
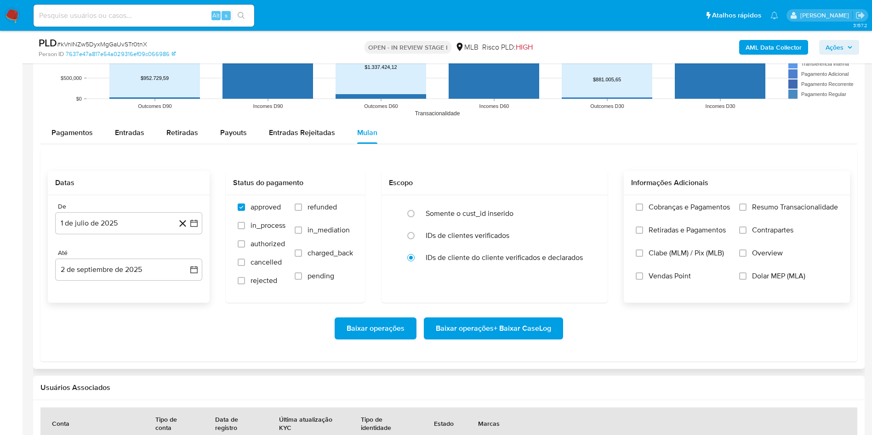
click at [750, 219] on label "Resumo Transacionalidade" at bounding box center [788, 214] width 99 height 23
click at [746, 211] on input "Resumo Transacionalidade" at bounding box center [742, 207] width 7 height 7
click at [482, 337] on span "Baixar operações + Baixar CaseLog" at bounding box center [493, 328] width 115 height 20
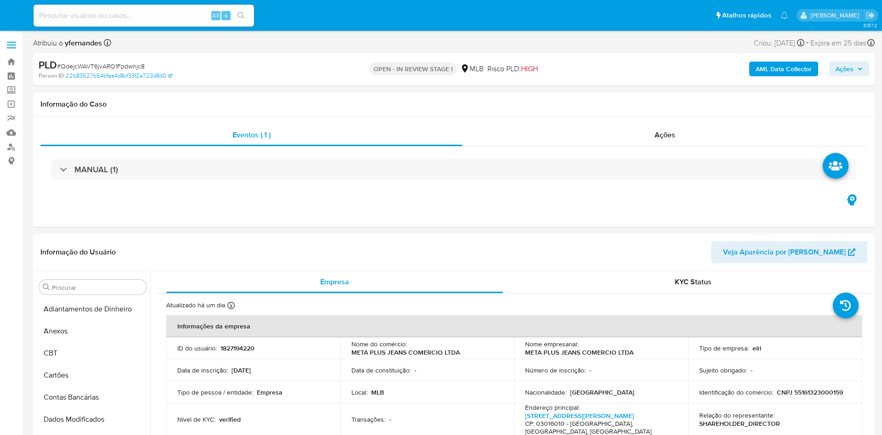
select select "10"
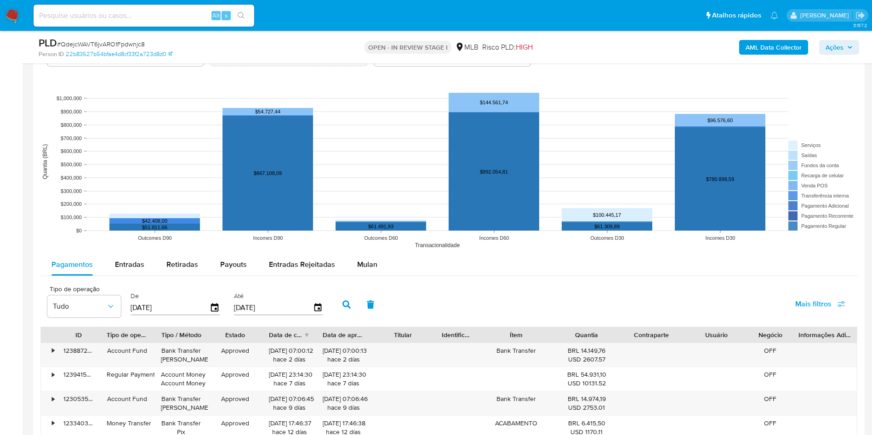
scroll to position [965, 0]
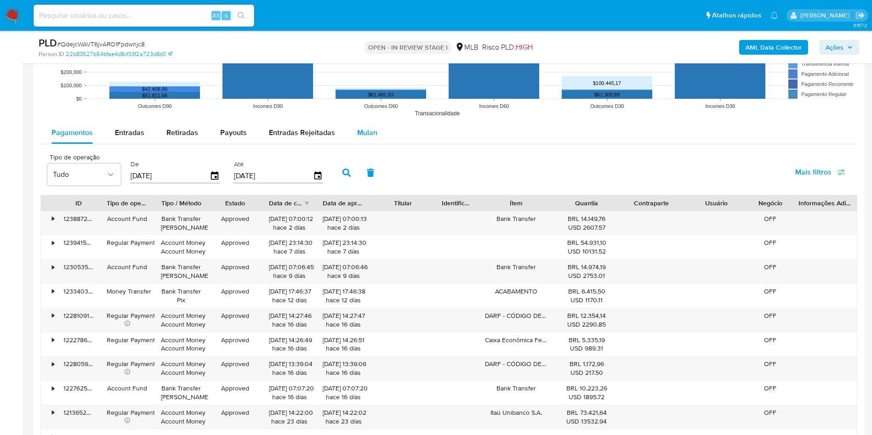
click at [360, 129] on span "Mulan" at bounding box center [367, 132] width 20 height 11
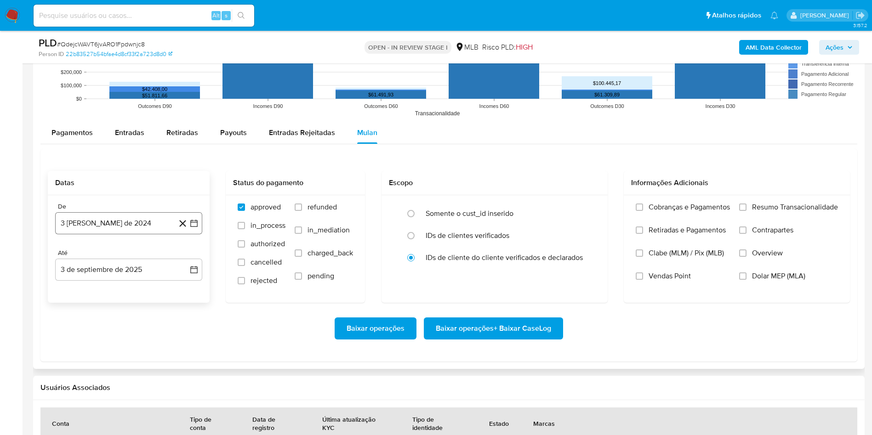
click at [119, 226] on button "3 [PERSON_NAME] de 2024" at bounding box center [128, 223] width 147 height 22
click at [126, 258] on span "agosto 2024" at bounding box center [124, 256] width 42 height 9
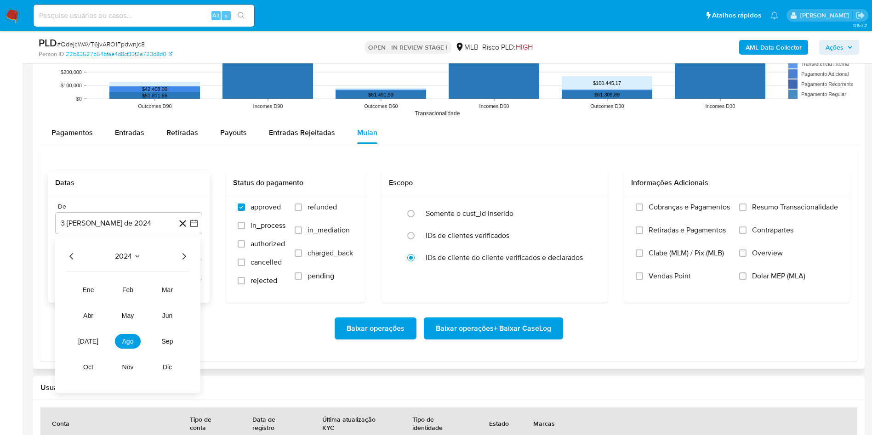
click at [185, 254] on icon "Año siguiente" at bounding box center [183, 256] width 11 height 11
click at [85, 335] on button "[DATE]" at bounding box center [88, 341] width 26 height 15
click at [96, 295] on button "1" at bounding box center [92, 290] width 15 height 15
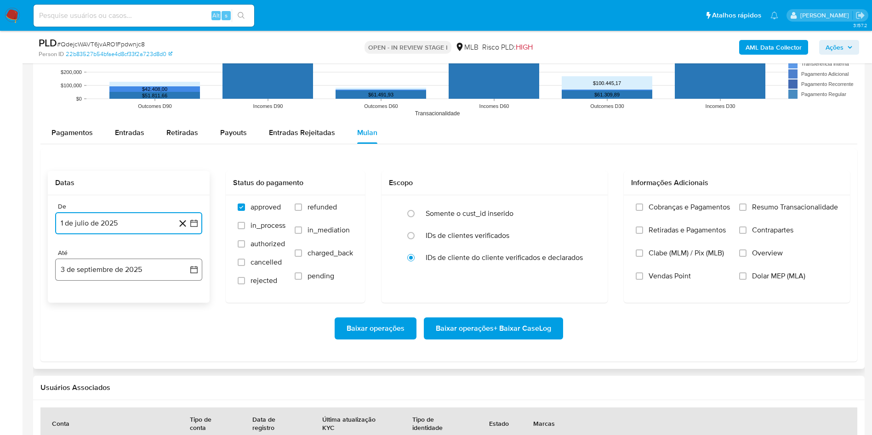
click at [99, 265] on button "3 de septiembre de 2025" at bounding box center [128, 270] width 147 height 22
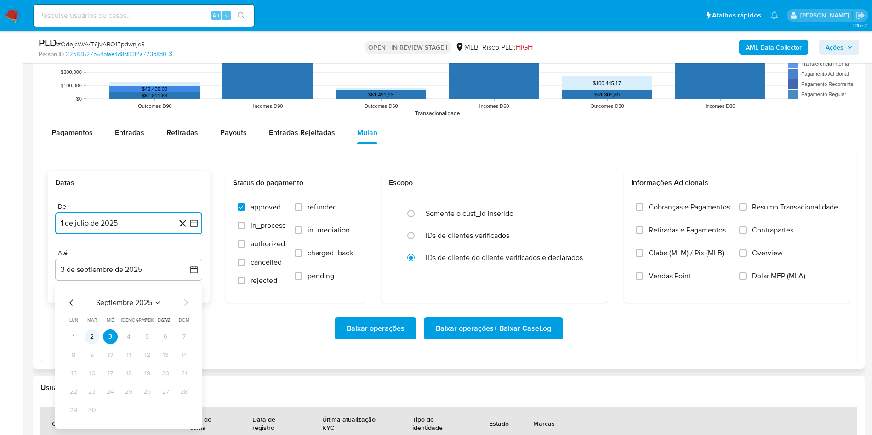
click at [92, 334] on button "2" at bounding box center [92, 337] width 15 height 15
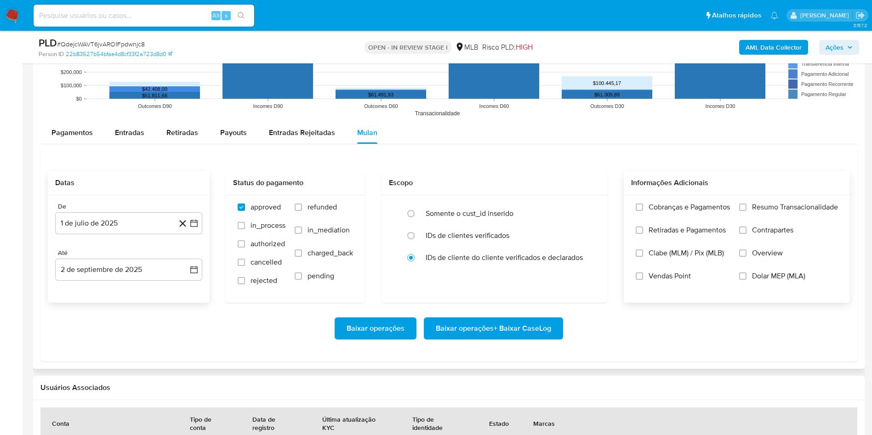
click at [750, 205] on label "Resumo Transacionalidade" at bounding box center [788, 214] width 99 height 23
click at [746, 205] on input "Resumo Transacionalidade" at bounding box center [742, 207] width 7 height 7
click at [479, 319] on span "Baixar operações + Baixar CaseLog" at bounding box center [493, 328] width 115 height 20
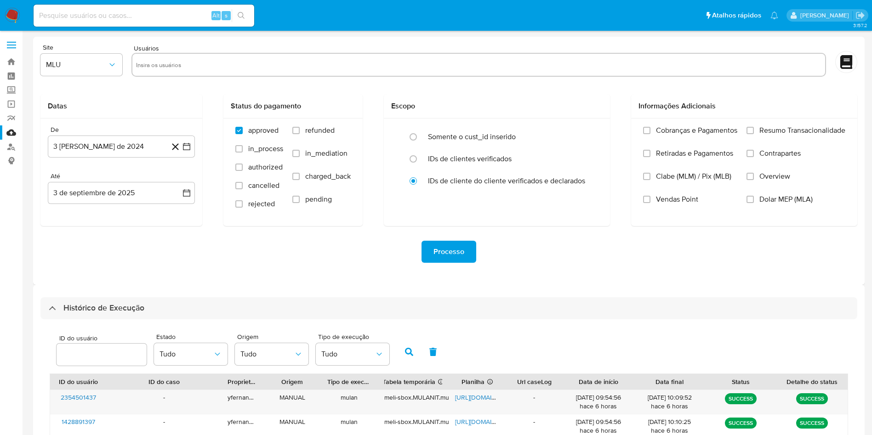
select select "10"
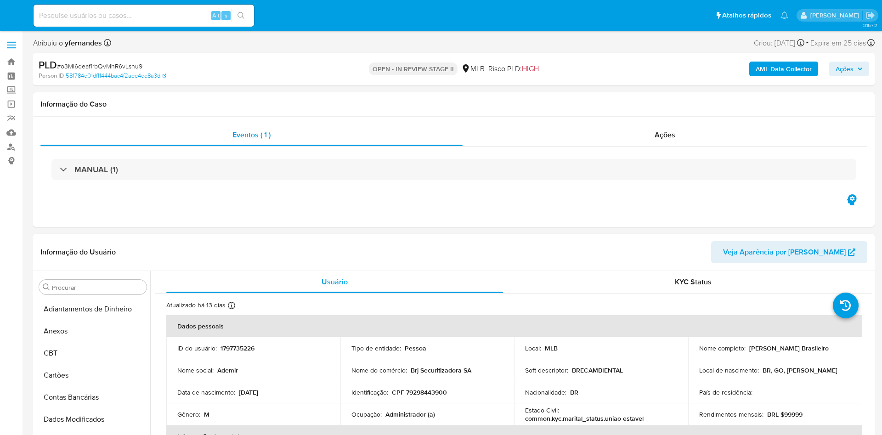
select select "10"
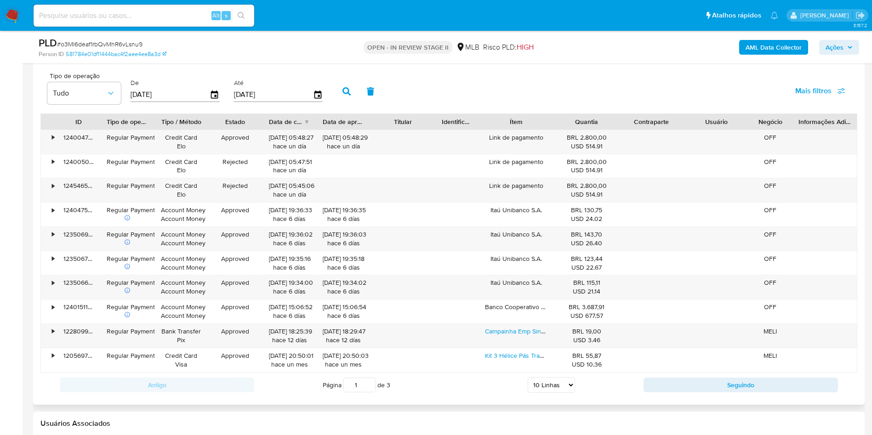
scroll to position [965, 0]
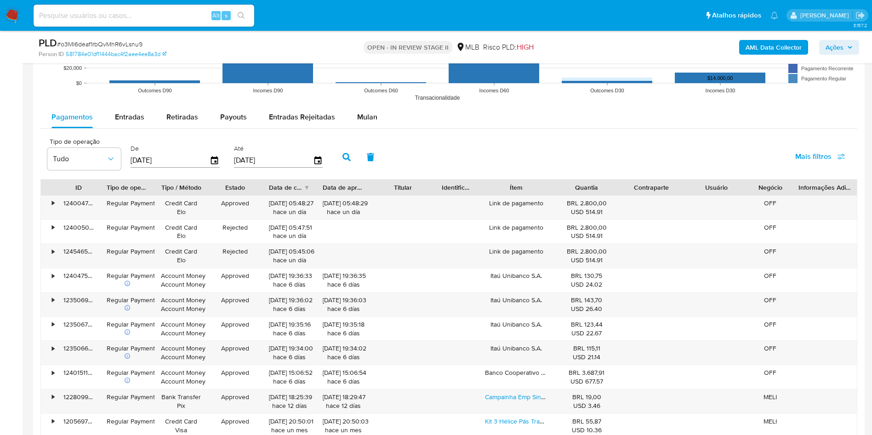
click at [364, 104] on rect at bounding box center [448, 14] width 817 height 184
click at [377, 115] on button "Mulan" at bounding box center [367, 117] width 42 height 22
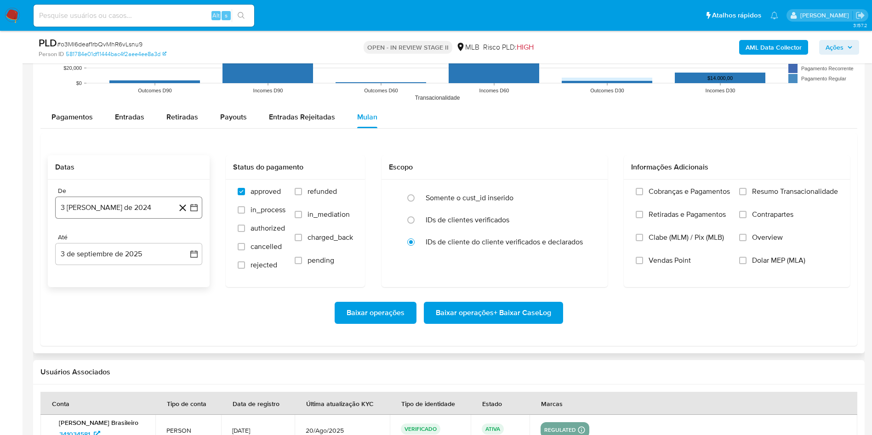
drag, startPoint x: 115, startPoint y: 199, endPoint x: 124, endPoint y: 216, distance: 18.9
click at [116, 199] on button "3 [PERSON_NAME] de 2024" at bounding box center [128, 208] width 147 height 22
click at [120, 241] on span "agosto 2024" at bounding box center [124, 240] width 42 height 9
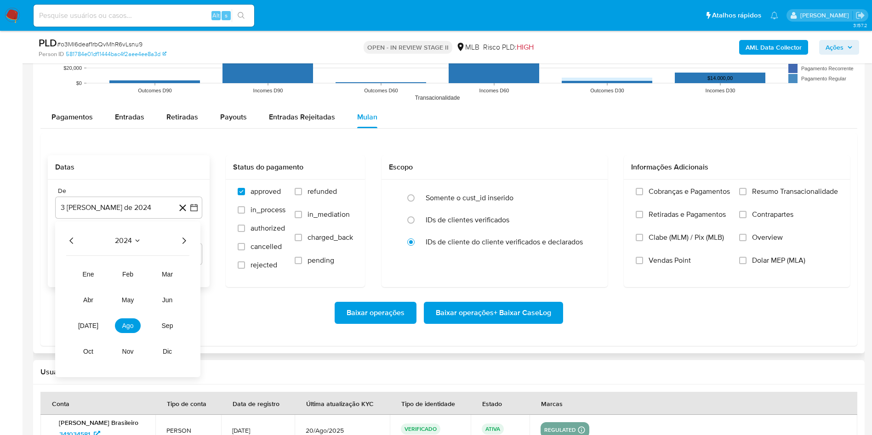
click at [184, 241] on icon "Año siguiente" at bounding box center [183, 240] width 11 height 11
click at [83, 327] on button "[DATE]" at bounding box center [88, 325] width 26 height 15
click at [93, 274] on button "1" at bounding box center [92, 274] width 15 height 15
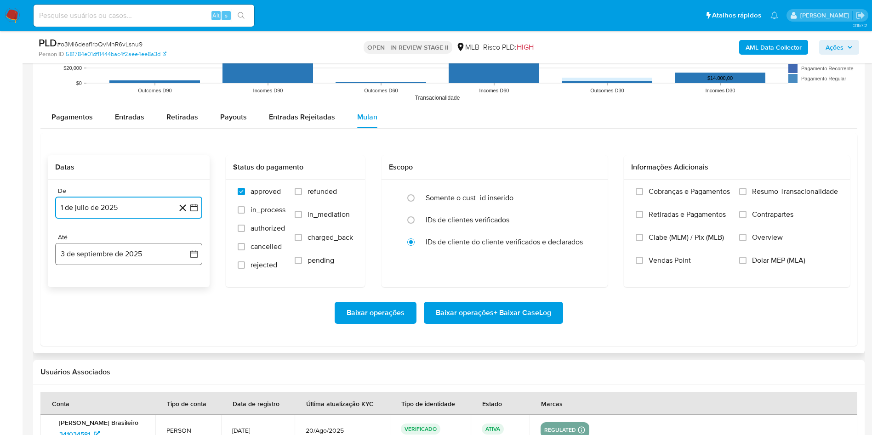
click at [96, 260] on button "3 de septiembre de 2025" at bounding box center [128, 254] width 147 height 22
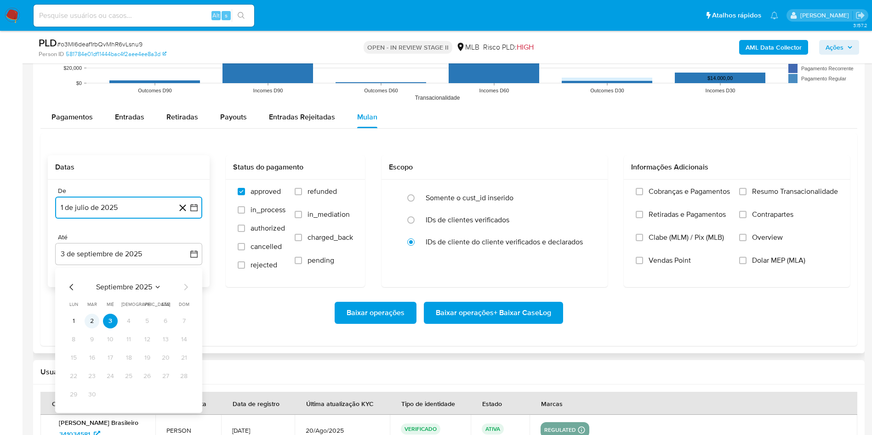
click at [95, 319] on button "2" at bounding box center [92, 321] width 15 height 15
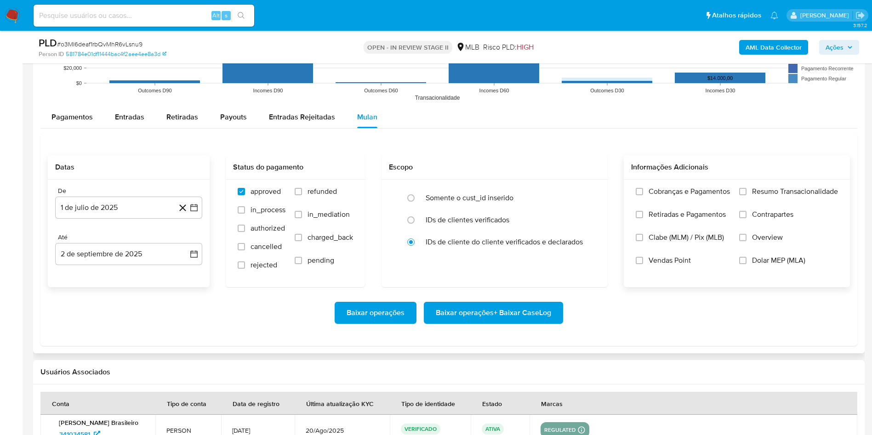
click at [770, 196] on span "Resumo Transacionalidade" at bounding box center [795, 191] width 86 height 9
click at [746, 195] on input "Resumo Transacionalidade" at bounding box center [742, 191] width 7 height 7
click at [472, 316] on span "Baixar operações + Baixar CaseLog" at bounding box center [493, 313] width 115 height 20
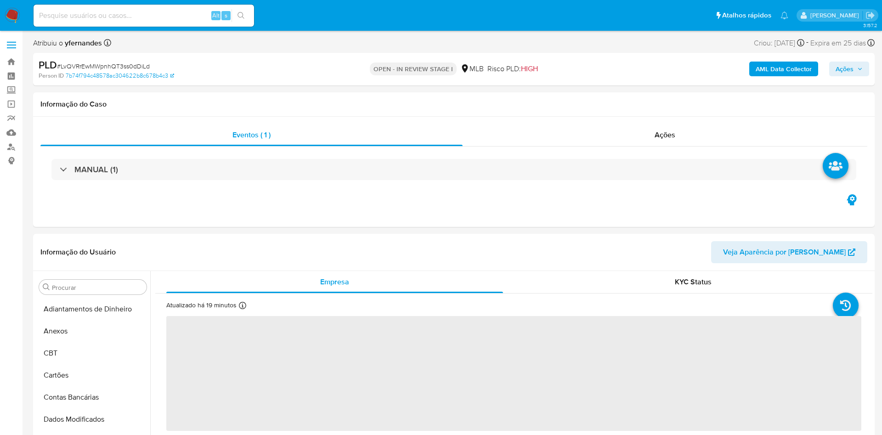
select select "10"
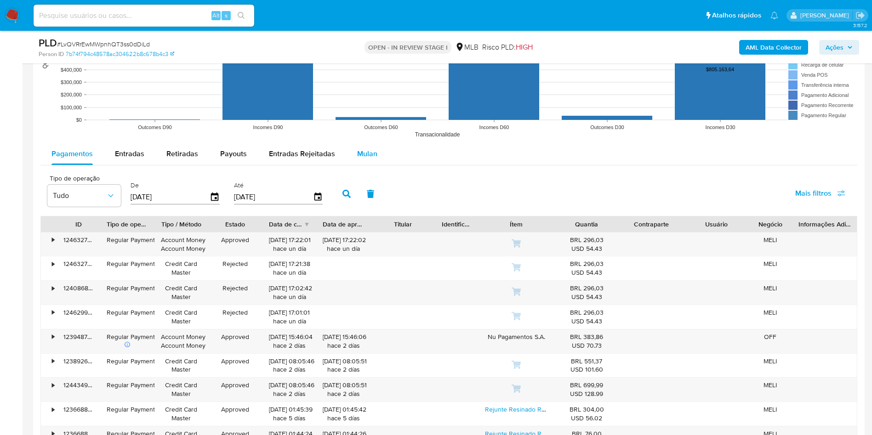
scroll to position [965, 0]
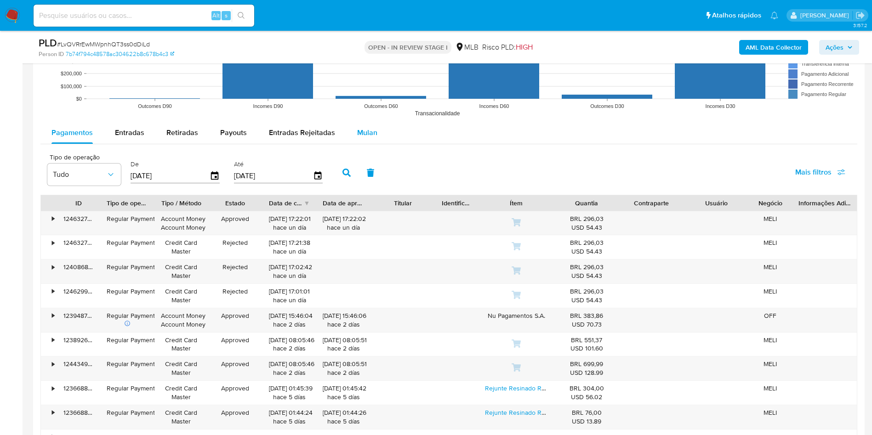
click at [367, 131] on span "Mulan" at bounding box center [367, 132] width 20 height 11
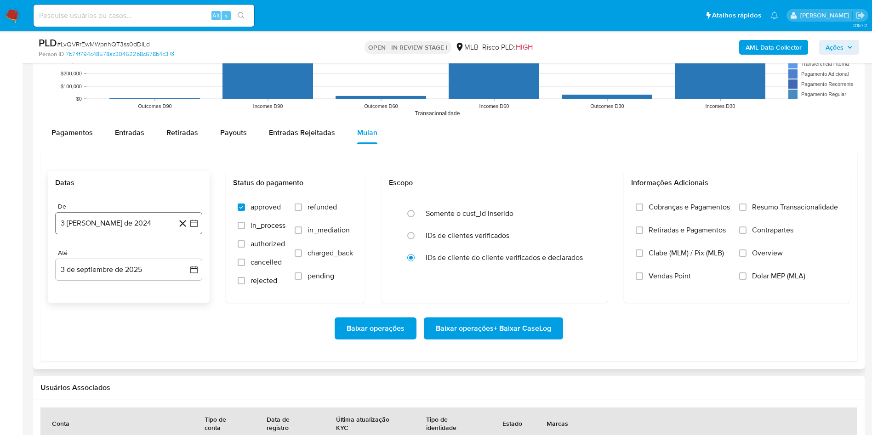
click at [119, 225] on button "3 [PERSON_NAME] de 2024" at bounding box center [128, 223] width 147 height 22
click at [120, 255] on span "agosto 2024" at bounding box center [124, 256] width 42 height 9
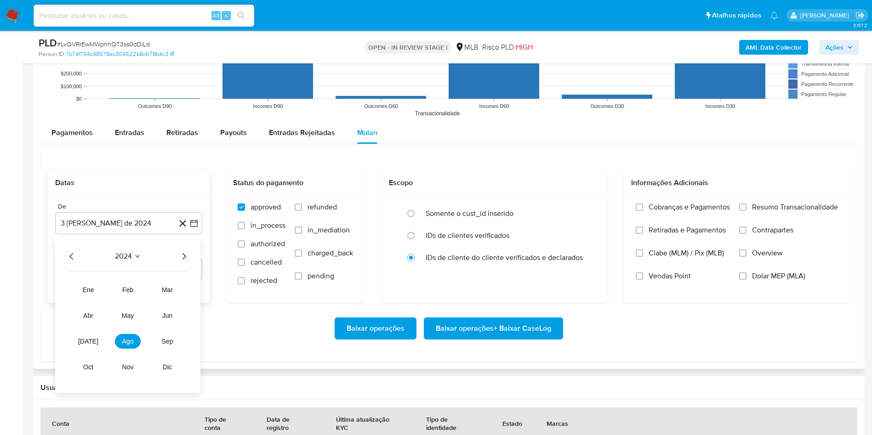
click at [186, 252] on icon "Año siguiente" at bounding box center [183, 256] width 11 height 11
click at [85, 347] on button "[DATE]" at bounding box center [88, 341] width 26 height 15
click at [95, 290] on button "1" at bounding box center [92, 290] width 15 height 15
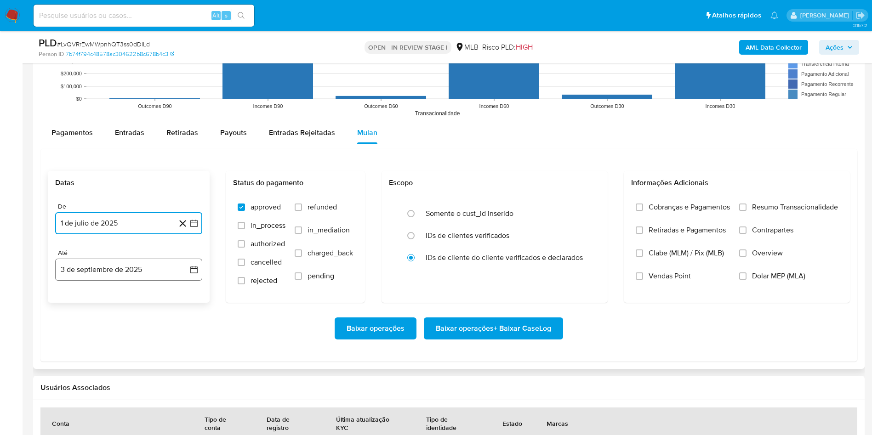
click at [98, 264] on button "3 de septiembre de 2025" at bounding box center [128, 270] width 147 height 22
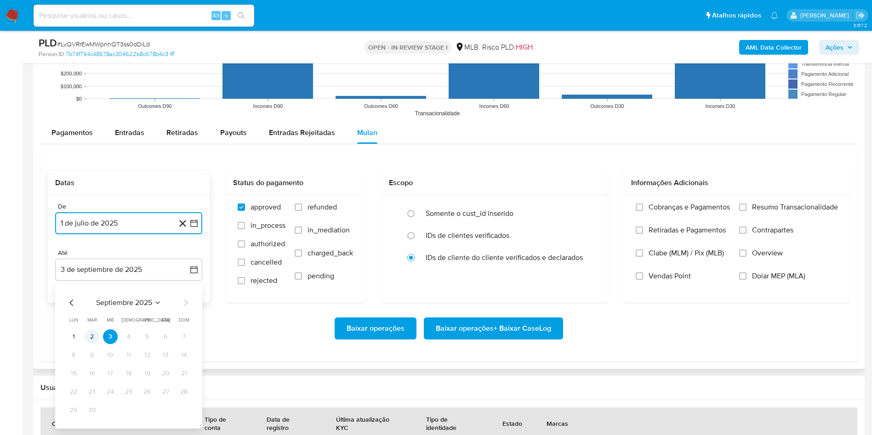
click at [95, 339] on button "2" at bounding box center [92, 337] width 15 height 15
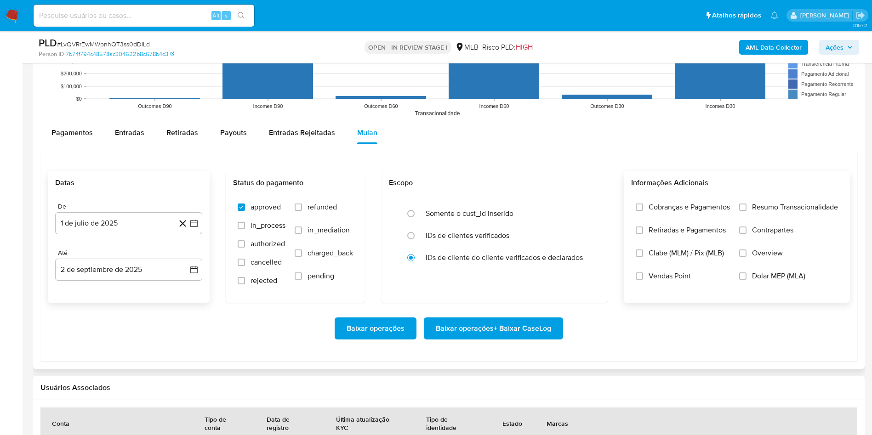
click at [755, 207] on span "Resumo Transacionalidade" at bounding box center [795, 207] width 86 height 9
click at [746, 207] on input "Resumo Transacionalidade" at bounding box center [742, 207] width 7 height 7
click at [477, 339] on span "Baixar operações + Baixar CaseLog" at bounding box center [493, 328] width 115 height 20
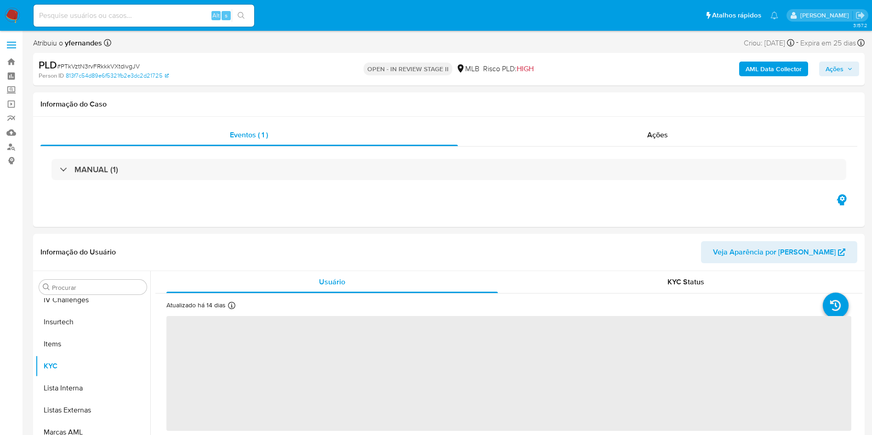
scroll to position [410, 0]
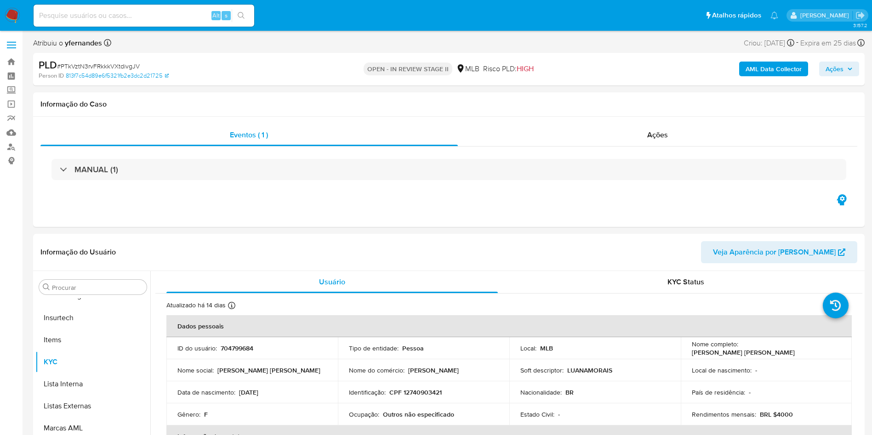
select select "10"
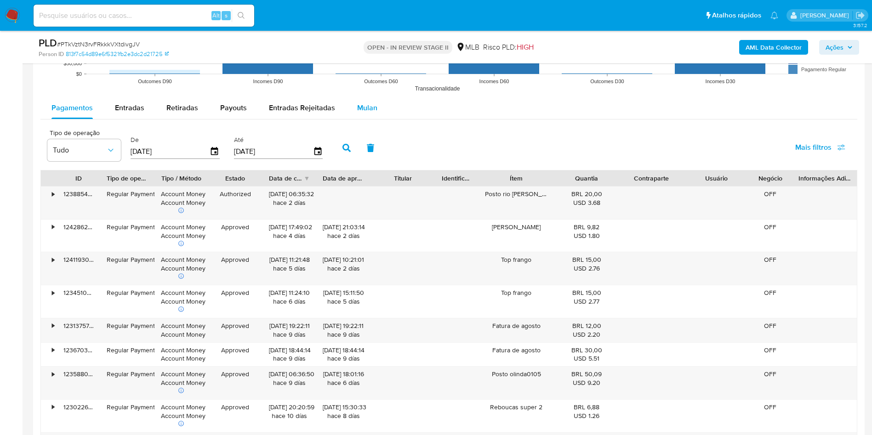
scroll to position [896, 0]
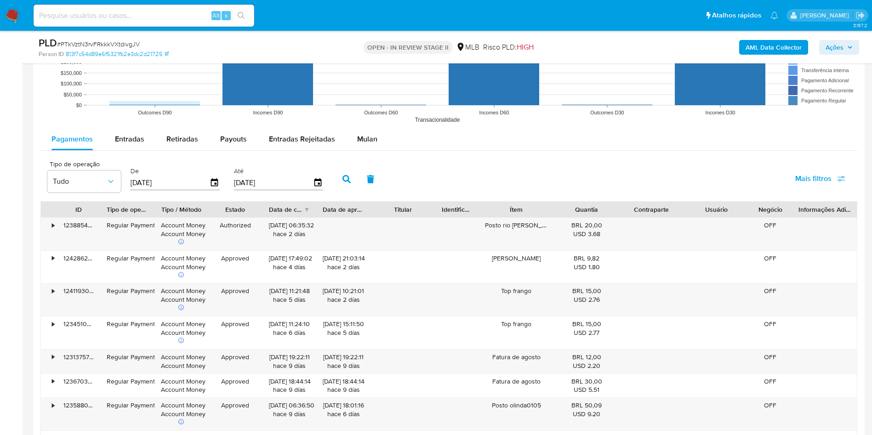
click at [370, 126] on rect at bounding box center [448, 36] width 817 height 184
drag, startPoint x: 378, startPoint y: 150, endPoint x: 349, endPoint y: 151, distance: 28.5
click at [378, 150] on button "Mulan" at bounding box center [367, 139] width 42 height 22
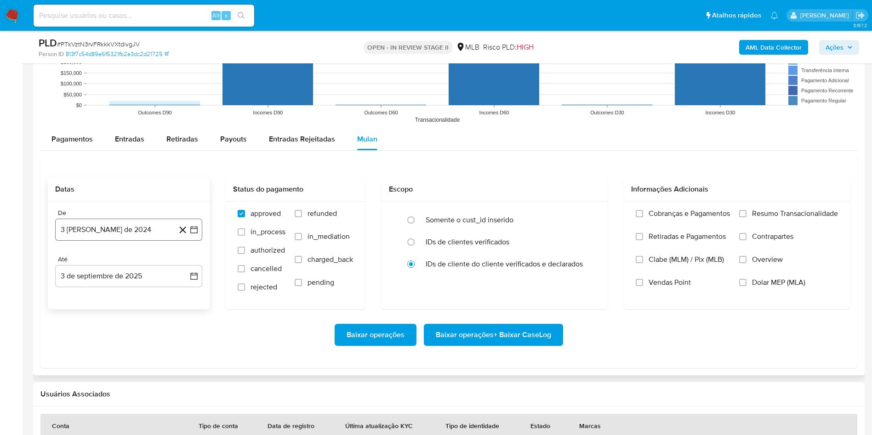
click at [163, 227] on button "3 [PERSON_NAME] de 2024" at bounding box center [128, 230] width 147 height 22
click at [136, 259] on span "agosto 2024" at bounding box center [124, 262] width 42 height 9
click at [181, 261] on icon "Año siguiente" at bounding box center [183, 262] width 11 height 11
click at [81, 342] on button "[DATE]" at bounding box center [88, 348] width 26 height 15
click at [98, 292] on td "1" at bounding box center [92, 297] width 15 height 15
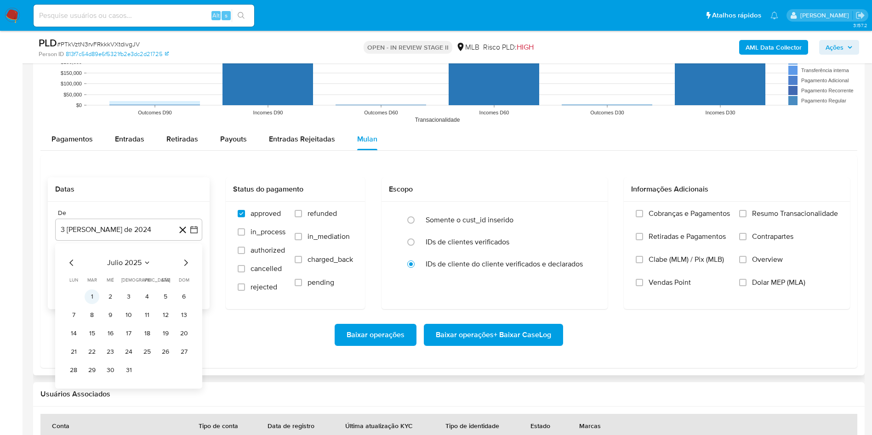
click at [93, 300] on button "1" at bounding box center [92, 297] width 15 height 15
click at [86, 276] on button "3 de septiembre de 2025" at bounding box center [128, 276] width 147 height 22
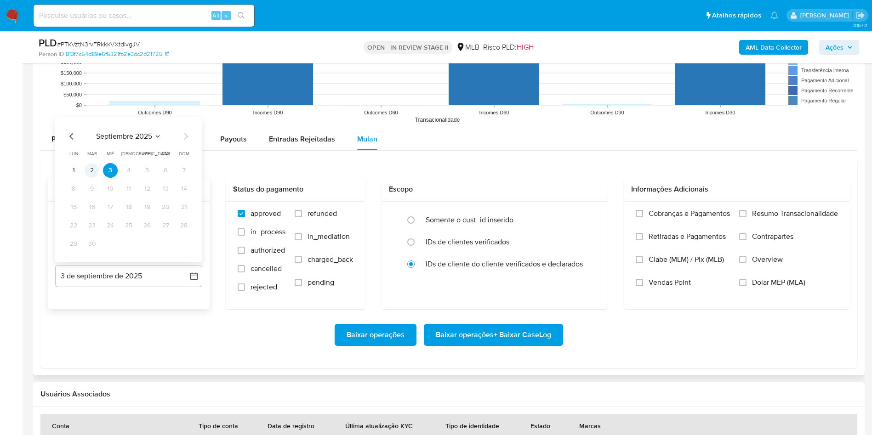
click at [93, 171] on button "2" at bounding box center [92, 170] width 15 height 15
click at [771, 215] on span "Resumo Transacionalidade" at bounding box center [795, 213] width 86 height 9
click at [746, 215] on input "Resumo Transacionalidade" at bounding box center [742, 213] width 7 height 7
click at [482, 325] on span "Baixar operações + Baixar CaseLog" at bounding box center [493, 335] width 115 height 20
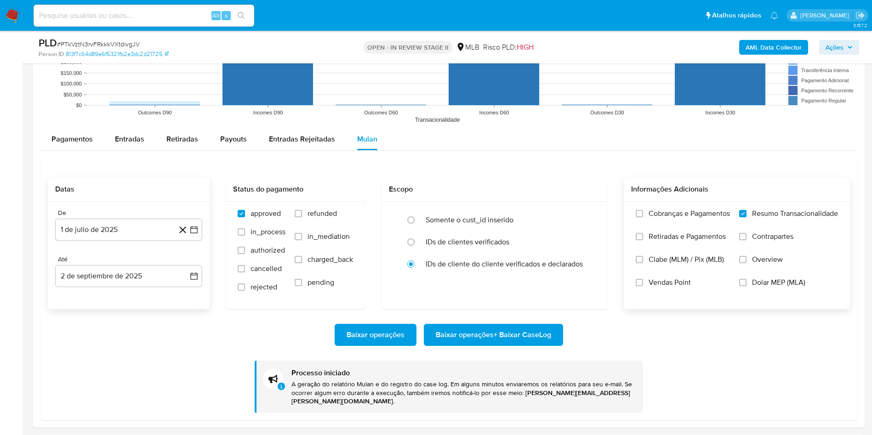
drag, startPoint x: 493, startPoint y: 140, endPoint x: 512, endPoint y: 7, distance: 134.2
click at [493, 140] on div "Pagamentos Entradas Retiradas Payouts Entradas Rejeitadas Mulan" at bounding box center [448, 139] width 817 height 22
